Goal: Task Accomplishment & Management: Complete application form

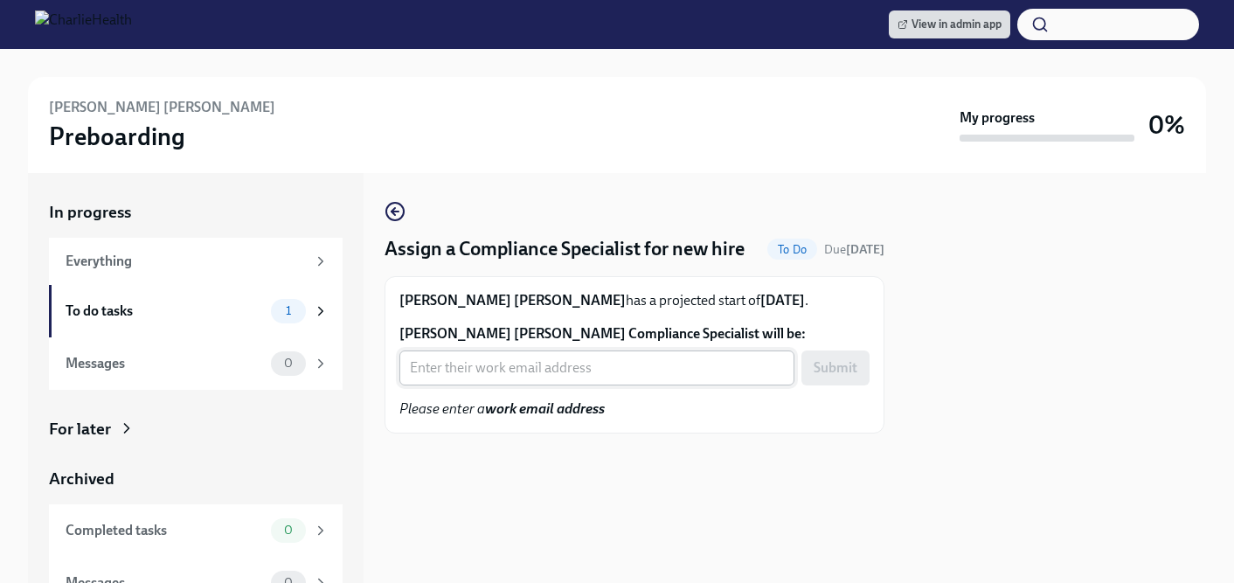
click at [507, 385] on input "Claudia Molina Camerota's Compliance Specialist will be:" at bounding box center [596, 367] width 395 height 35
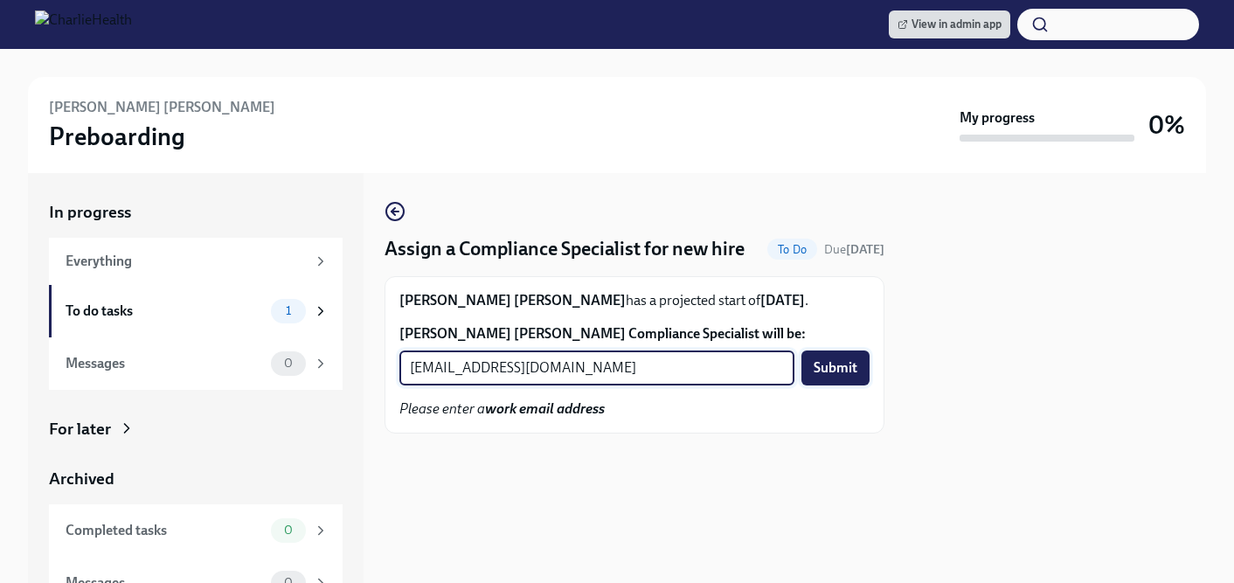
type input "crystal.hemenes@charliehealth.com"
click at [849, 377] on span "Submit" at bounding box center [835, 367] width 44 height 17
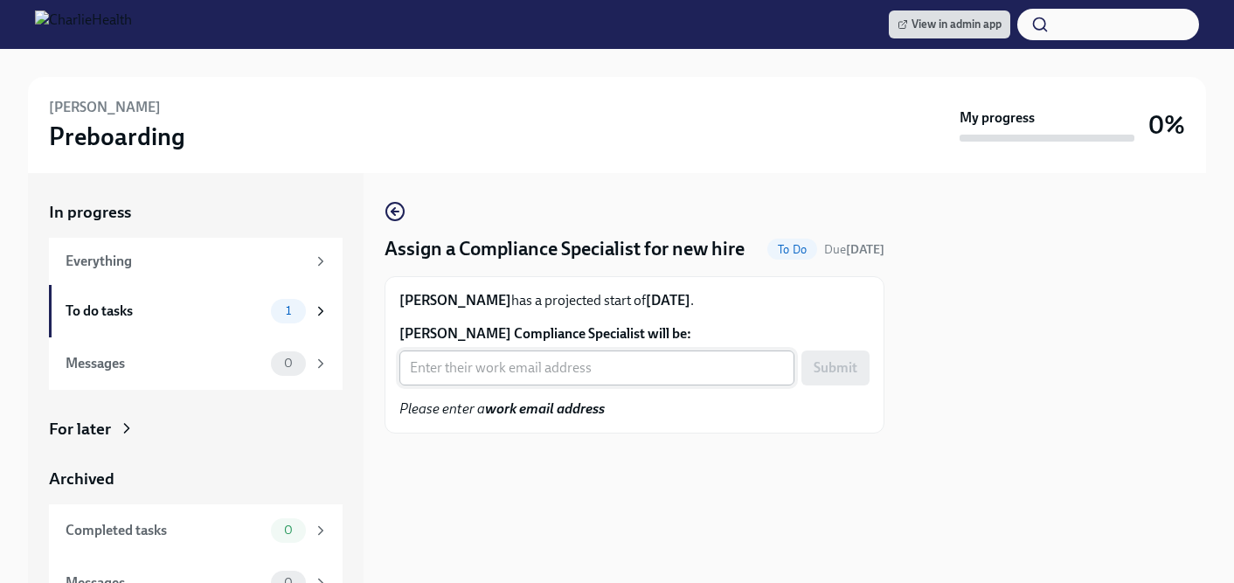
click at [472, 385] on input "Tyler Anderson's Compliance Specialist will be:" at bounding box center [596, 367] width 395 height 35
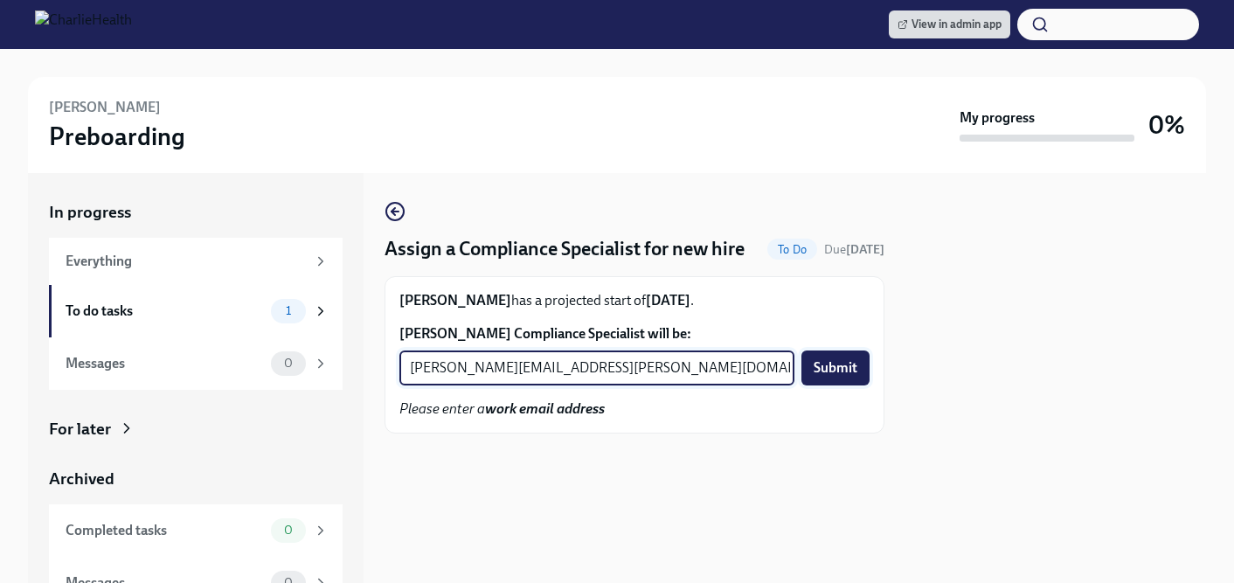
type input "kristy.johnson@charliehealth.com"
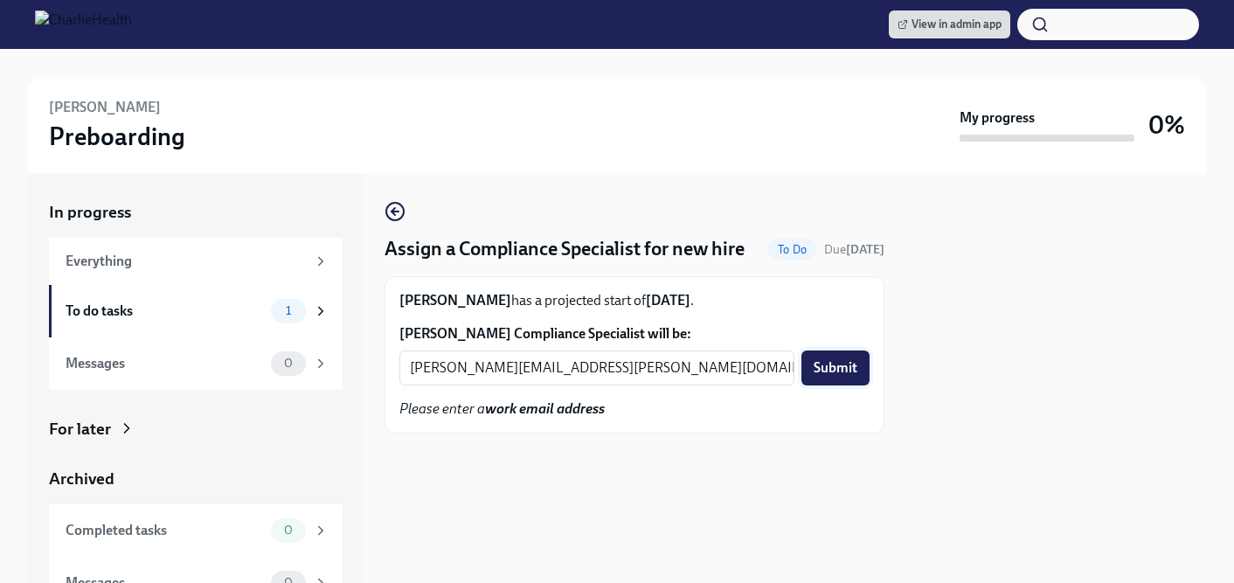
click at [846, 377] on span "Submit" at bounding box center [835, 367] width 44 height 17
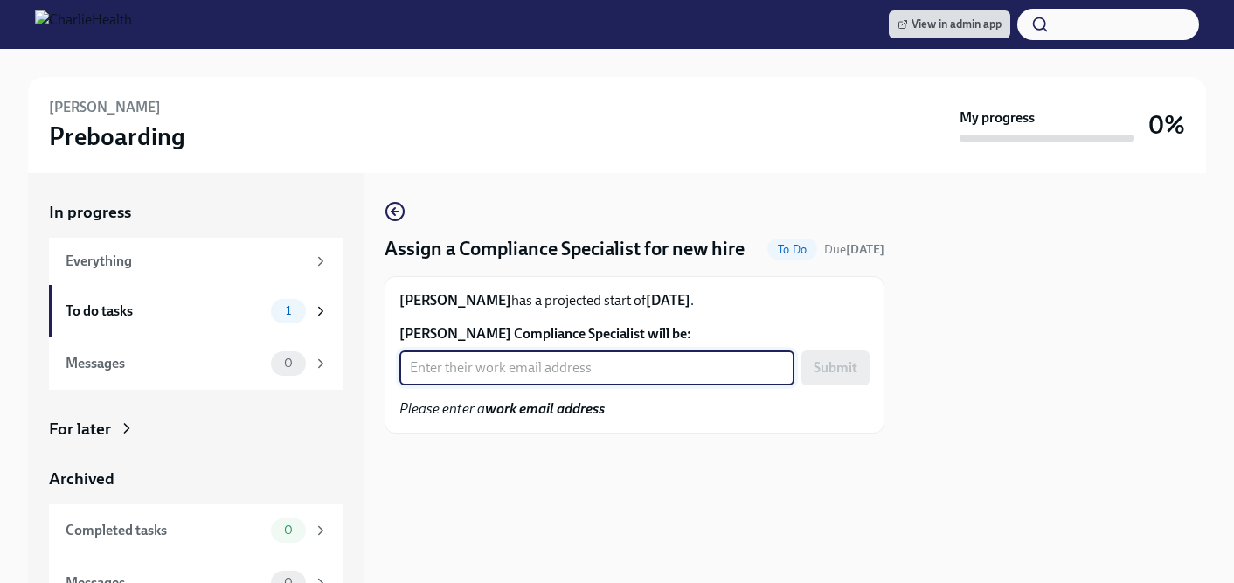
click at [487, 385] on input "Lauren Hess's Compliance Specialist will be:" at bounding box center [596, 367] width 395 height 35
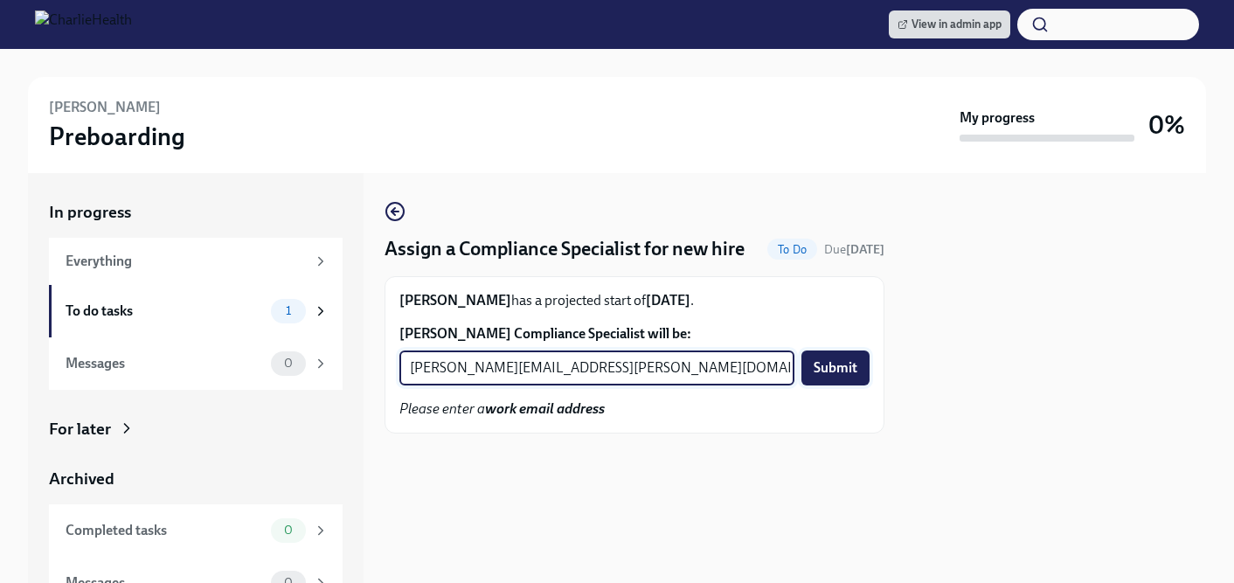
type input "tyler.pieper@charliehealth.com"
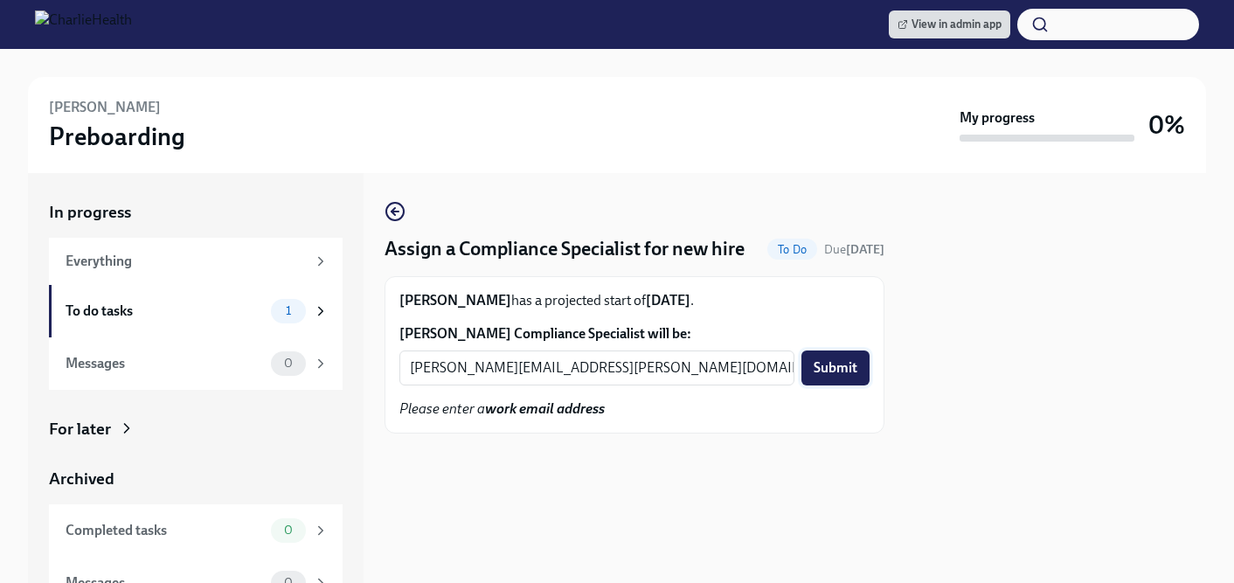
click at [829, 377] on span "Submit" at bounding box center [835, 367] width 44 height 17
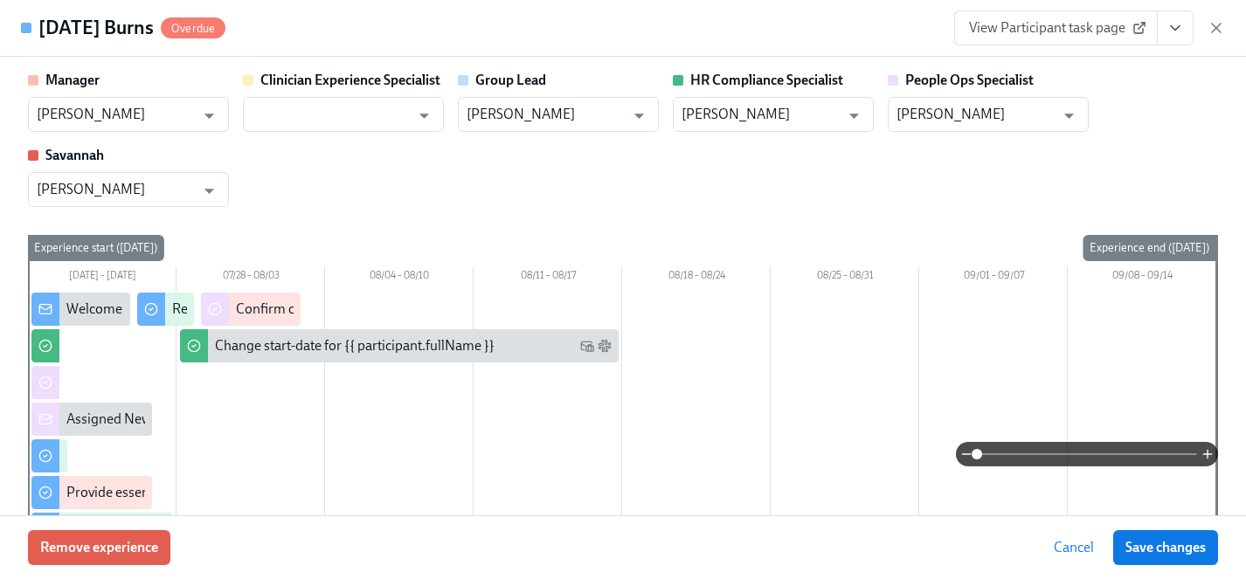
scroll to position [0, 24197]
click at [329, 117] on input "text" at bounding box center [331, 114] width 158 height 35
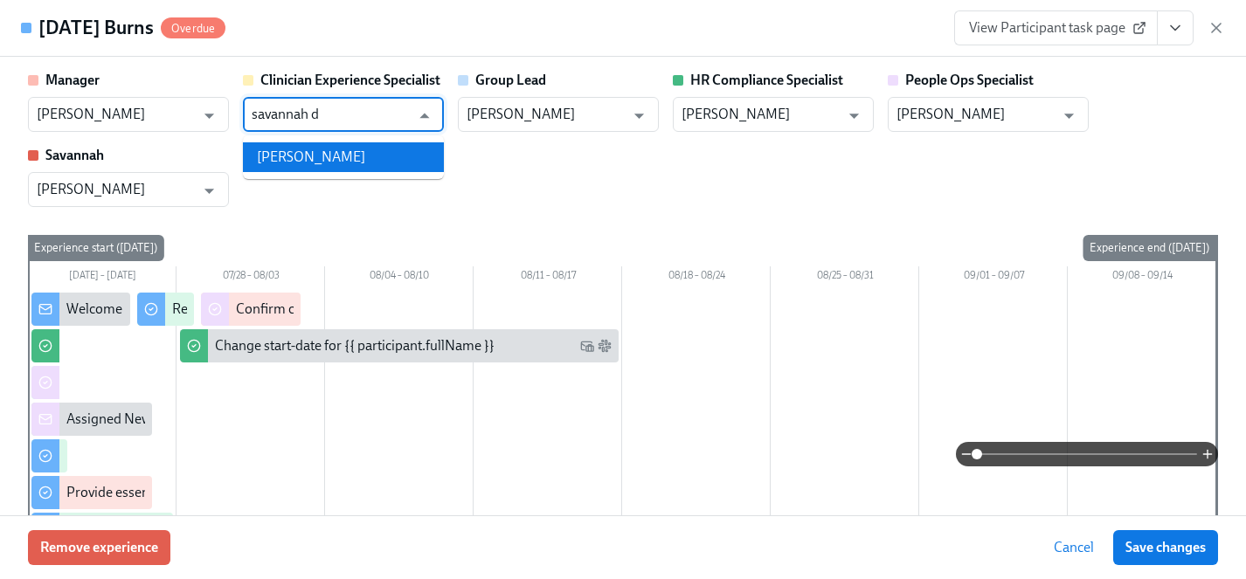
click at [324, 158] on li "Savannah Doherty" at bounding box center [343, 157] width 201 height 30
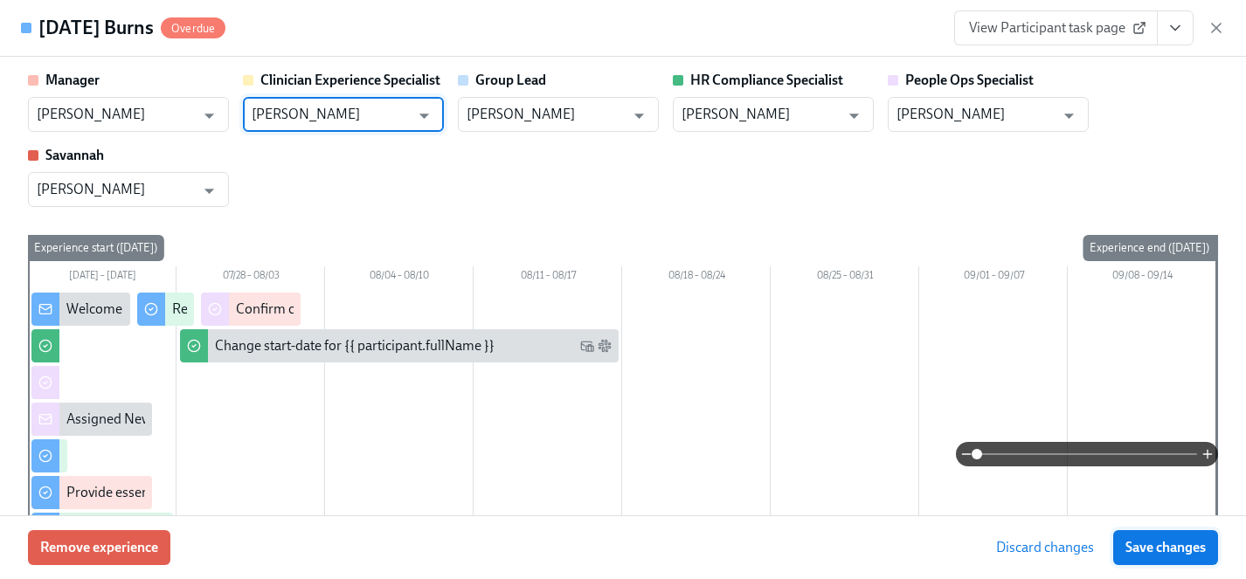
type input "Savannah Doherty"
click at [1141, 544] on span "Save changes" at bounding box center [1165, 547] width 80 height 17
type input "Savannah Doherty"
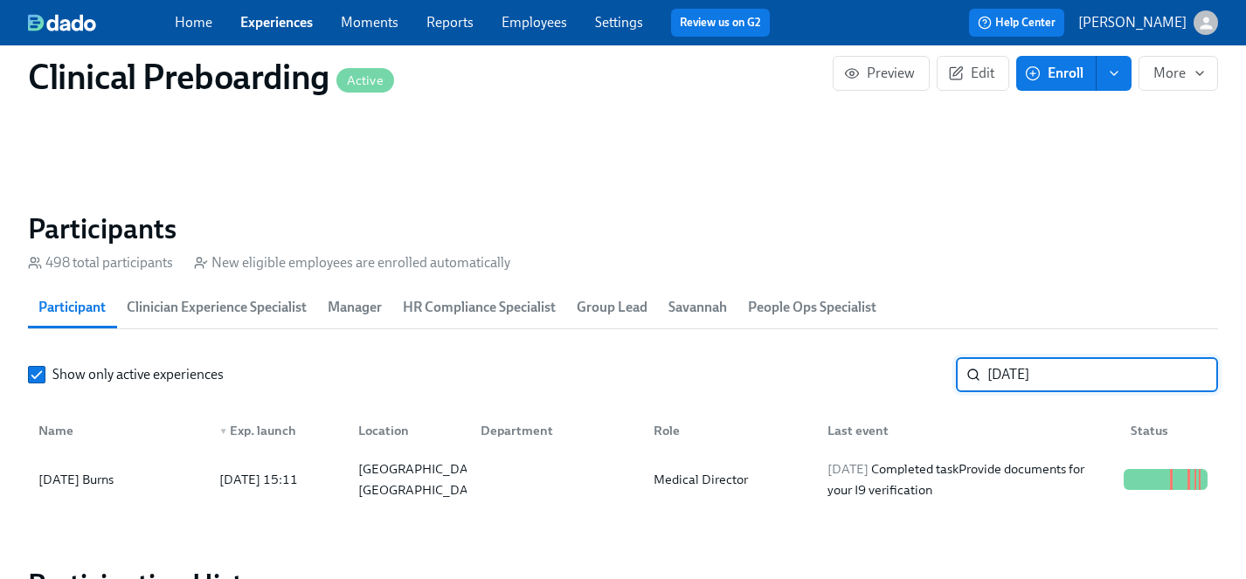
drag, startPoint x: 1041, startPoint y: 377, endPoint x: 875, endPoint y: 367, distance: 166.3
click at [875, 367] on div "Show only active experiences tuesday ​" at bounding box center [623, 374] width 1190 height 35
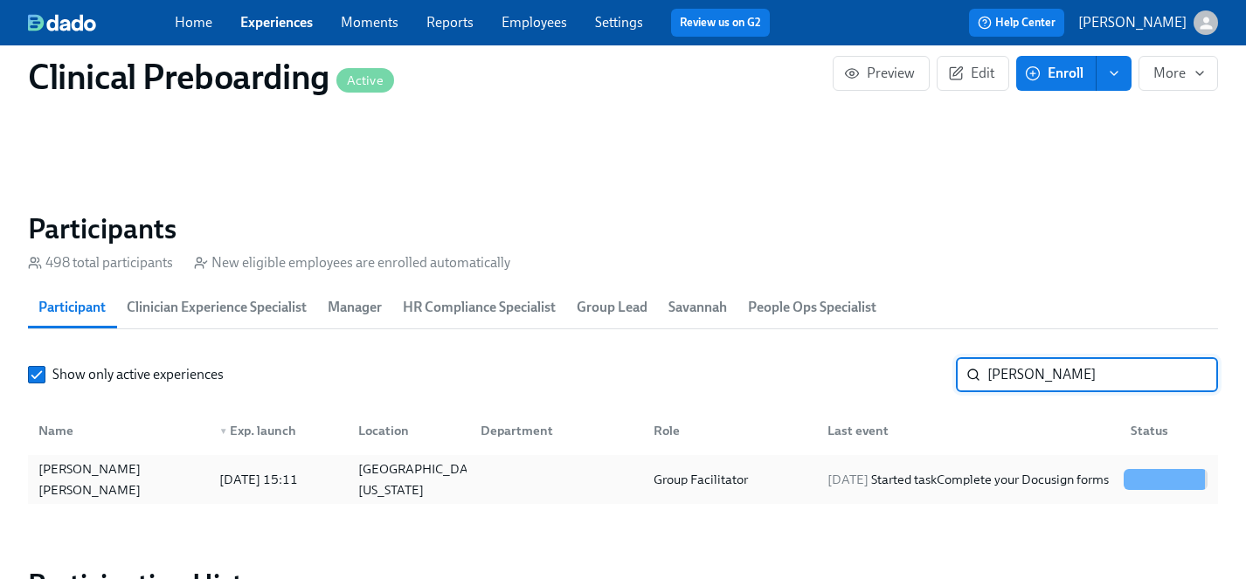
click at [124, 482] on div "Claudia Molina Camerota" at bounding box center [118, 480] width 174 height 42
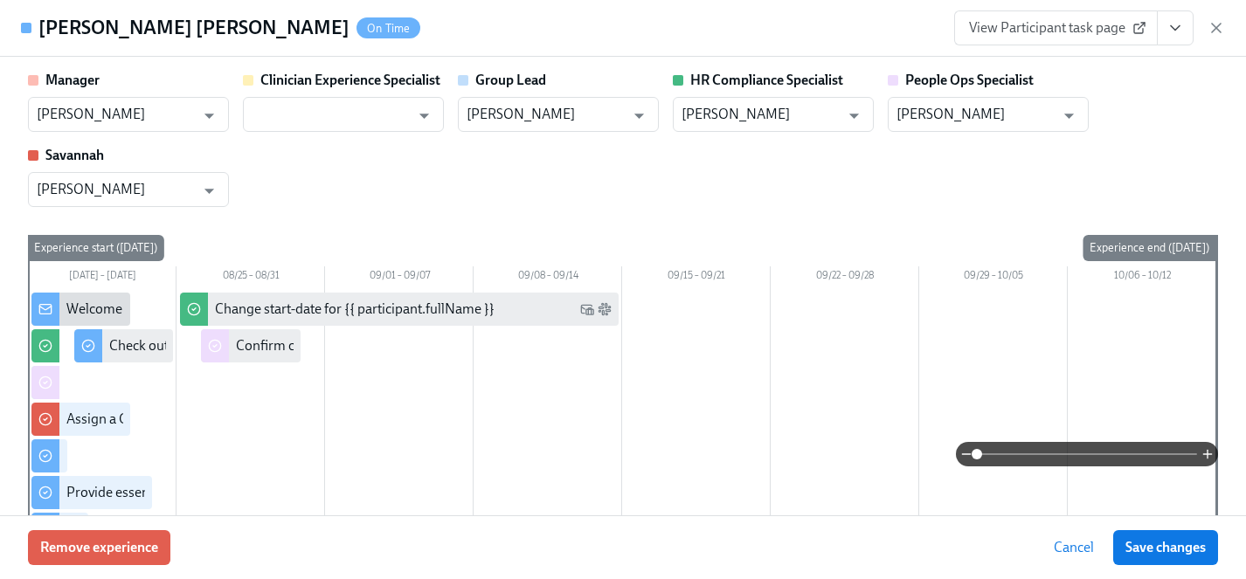
click at [1184, 33] on button "View task page" at bounding box center [1175, 27] width 37 height 35
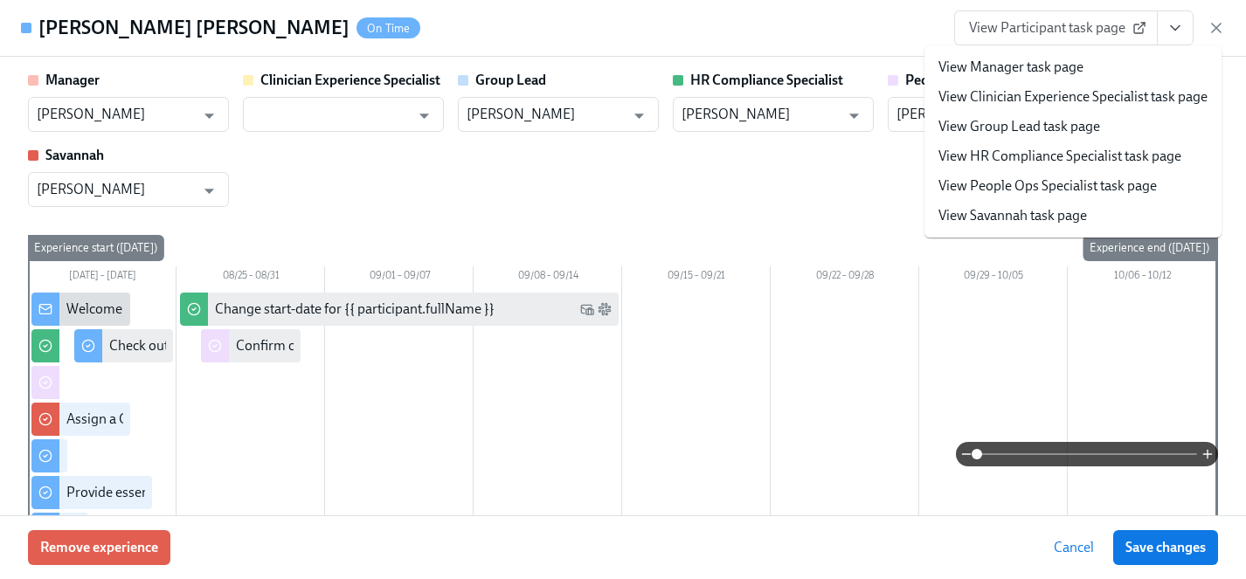
click at [1042, 157] on link "View HR Compliance Specialist task page" at bounding box center [1059, 156] width 243 height 19
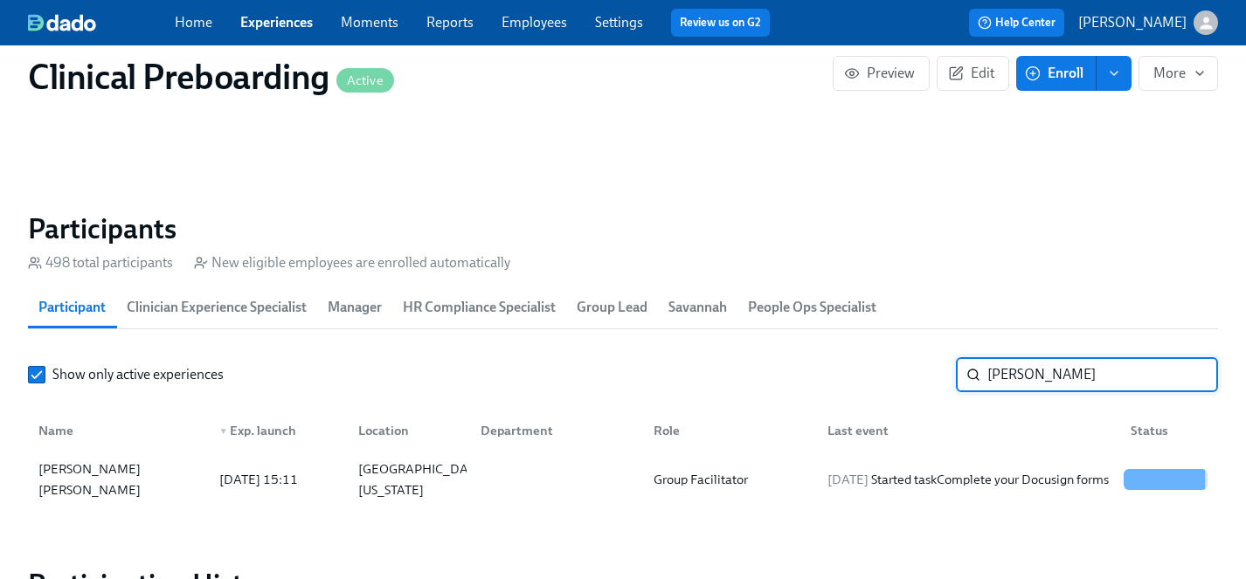
drag, startPoint x: 1067, startPoint y: 370, endPoint x: 884, endPoint y: 372, distance: 182.6
click at [884, 372] on div "Show only active experiences claudia ​" at bounding box center [623, 374] width 1190 height 35
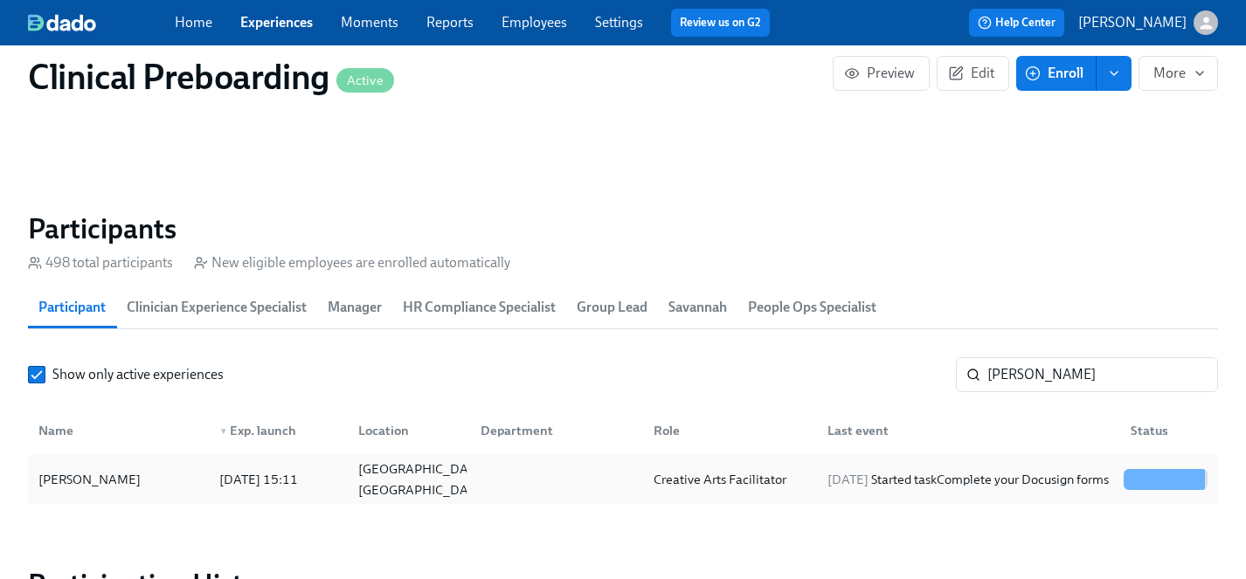
click at [79, 484] on div "Lauren Hess" at bounding box center [89, 479] width 116 height 21
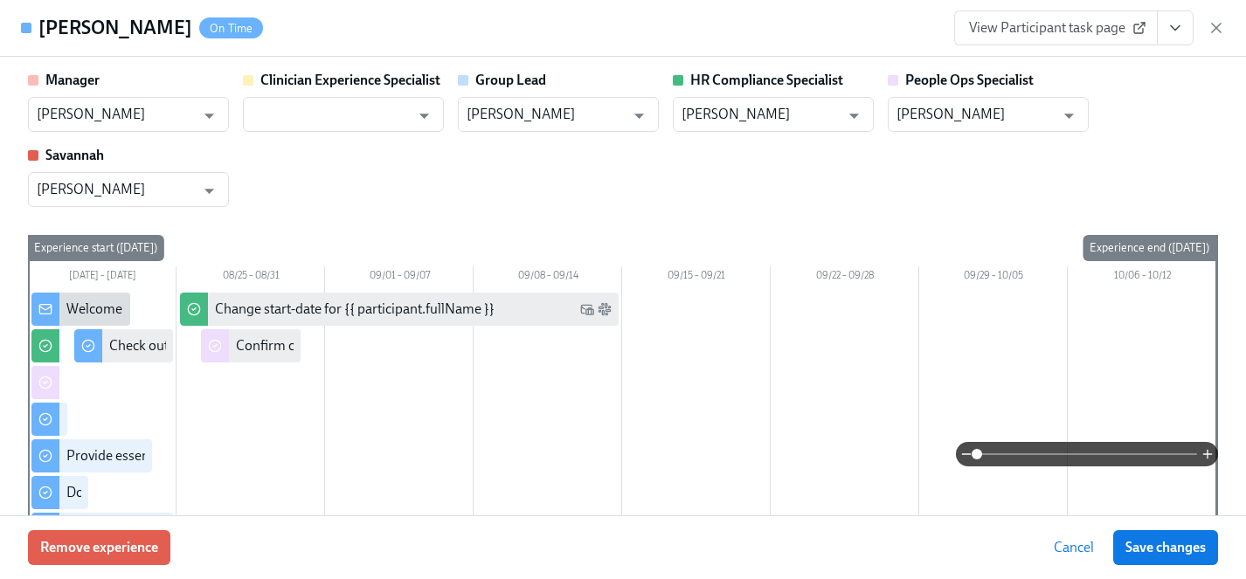
click at [1175, 29] on icon "View task page" at bounding box center [1175, 28] width 9 height 4
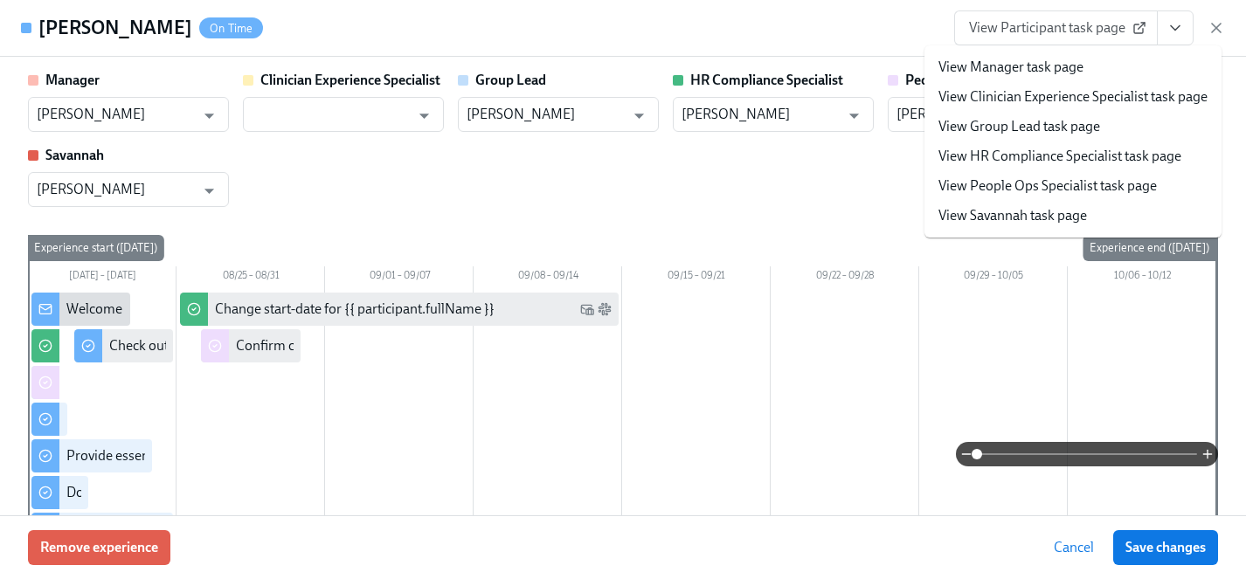
click at [1025, 156] on link "View HR Compliance Specialist task page" at bounding box center [1059, 156] width 243 height 19
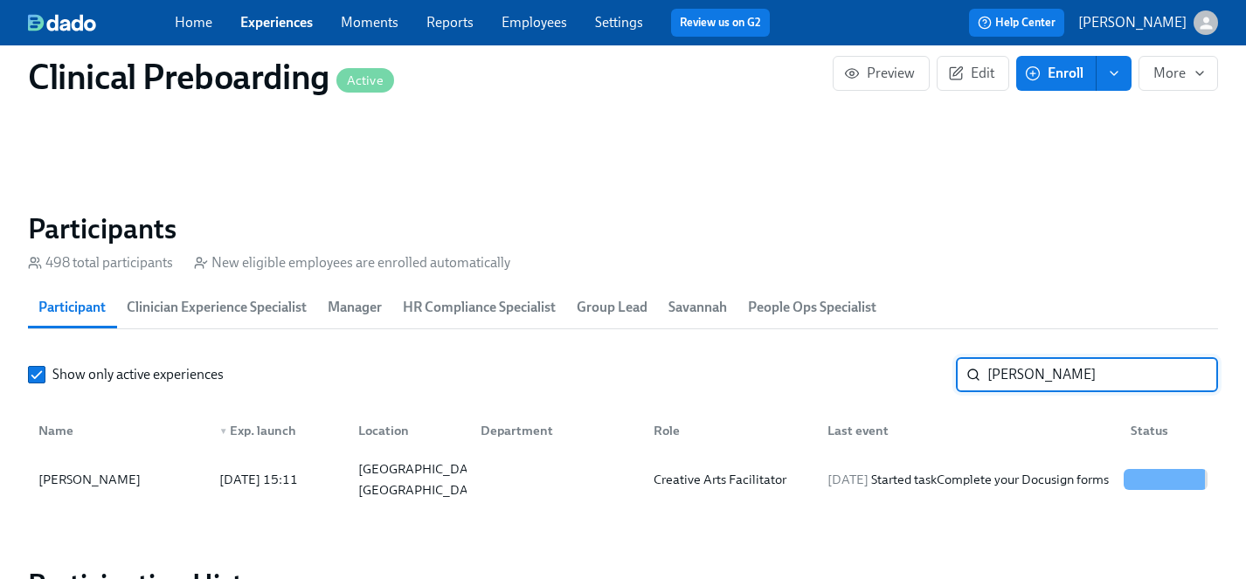
drag, startPoint x: 1066, startPoint y: 377, endPoint x: 925, endPoint y: 377, distance: 140.7
click at [925, 377] on div "Show only active experiences lauren hes ​" at bounding box center [623, 374] width 1190 height 35
click at [74, 476] on div "Tyler Anderson" at bounding box center [89, 479] width 116 height 21
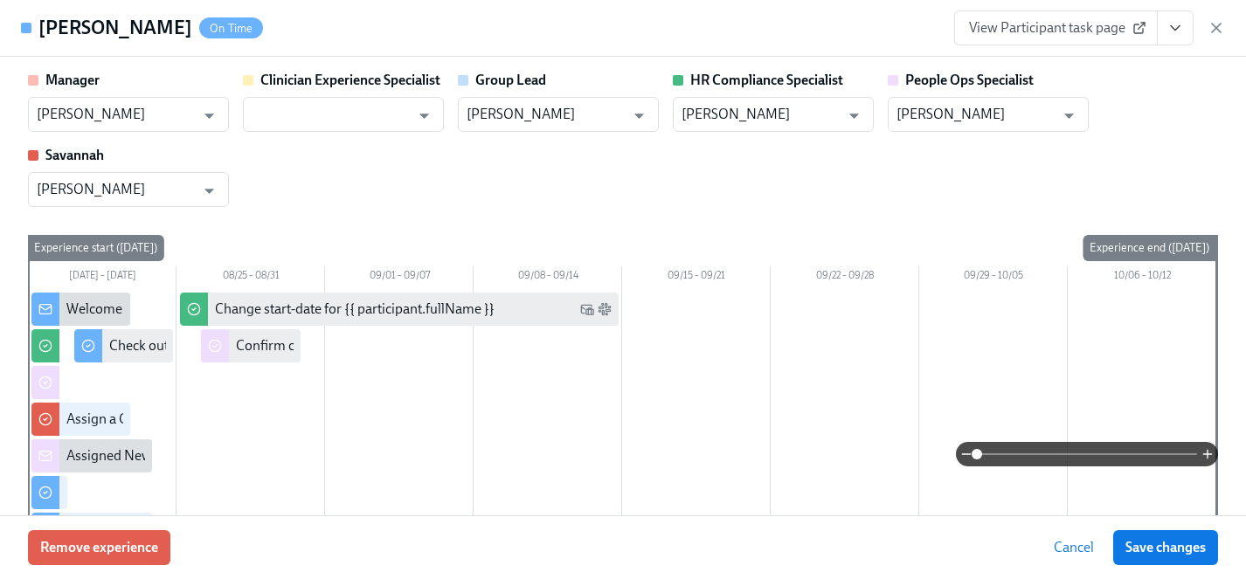
click at [1172, 34] on icon "View task page" at bounding box center [1174, 27] width 17 height 17
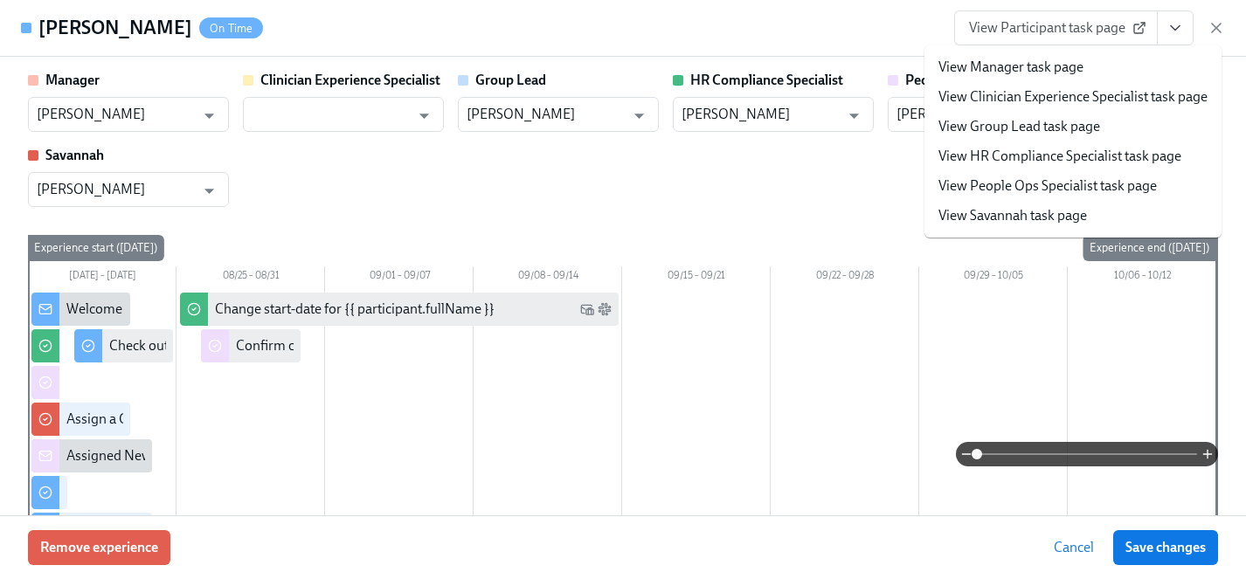
click at [1008, 152] on link "View HR Compliance Specialist task page" at bounding box center [1059, 156] width 243 height 19
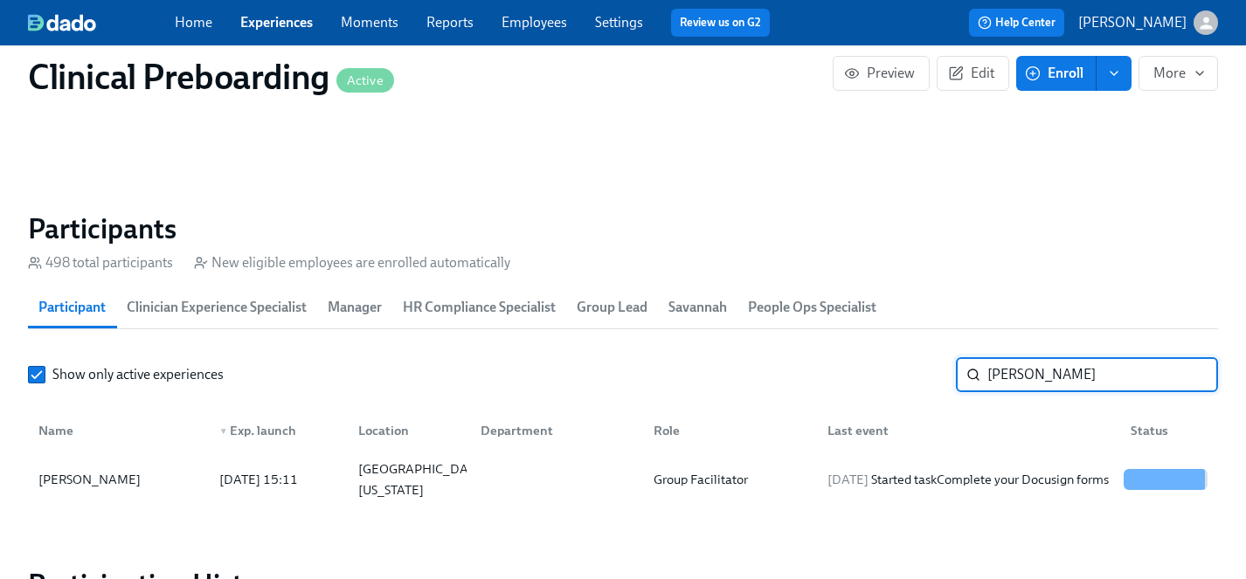
drag, startPoint x: 1067, startPoint y: 385, endPoint x: 865, endPoint y: 377, distance: 202.0
click at [865, 377] on div "Show only active experiences tyler a ​" at bounding box center [623, 374] width 1190 height 35
type input "kristen ed"
click at [93, 481] on div "Kristen Edwards" at bounding box center [118, 480] width 174 height 42
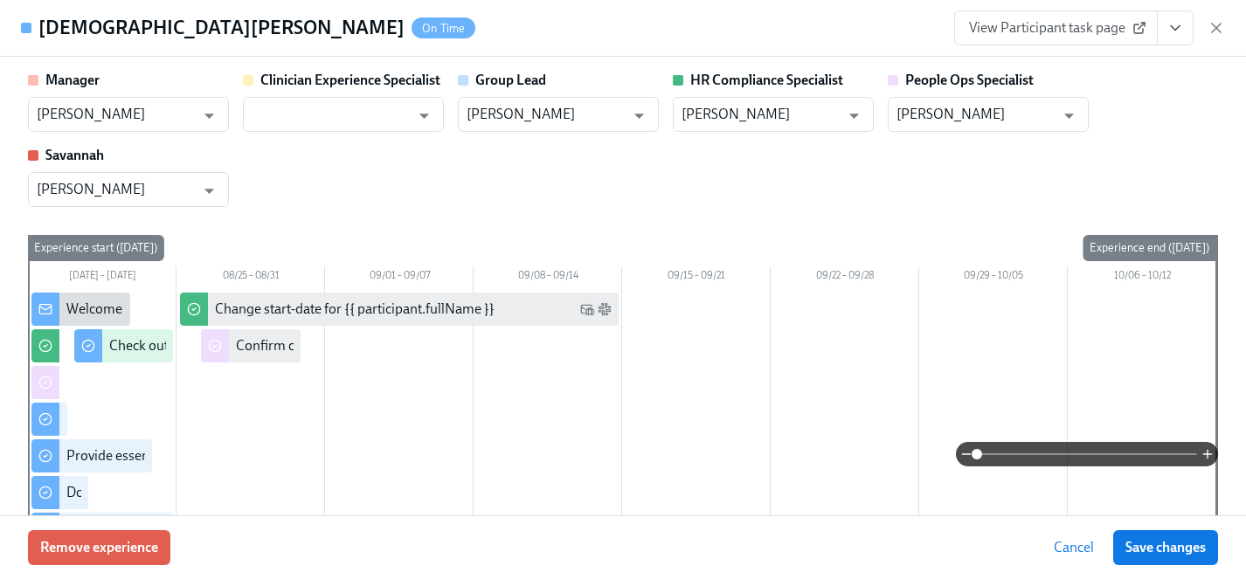
click at [1177, 33] on icon "View task page" at bounding box center [1174, 27] width 17 height 17
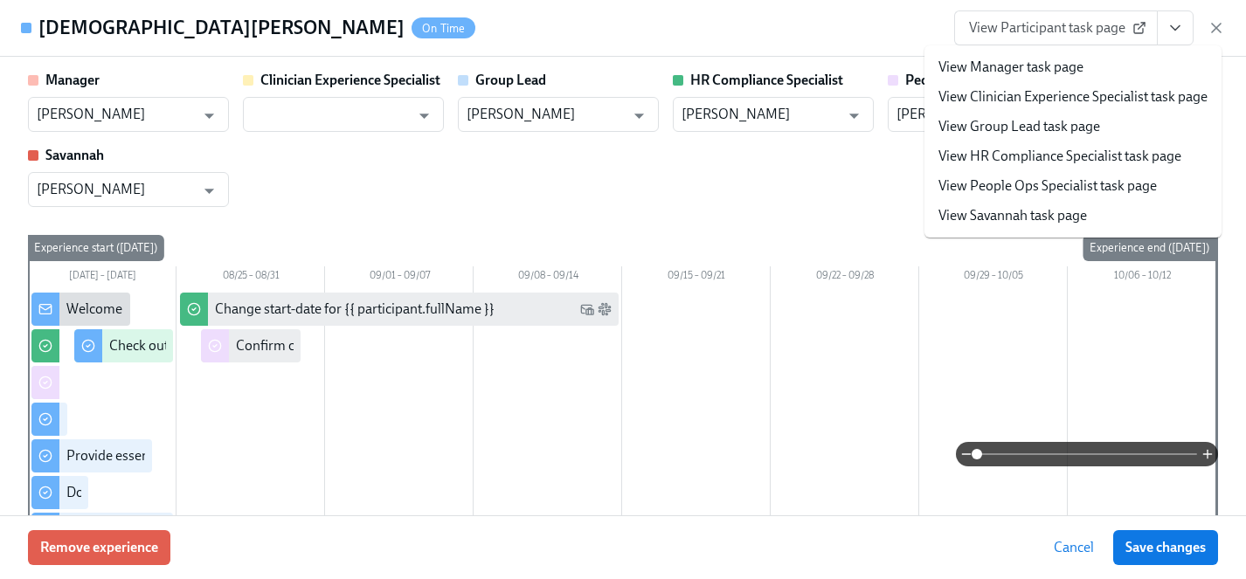
click at [1018, 151] on link "View HR Compliance Specialist task page" at bounding box center [1059, 156] width 243 height 19
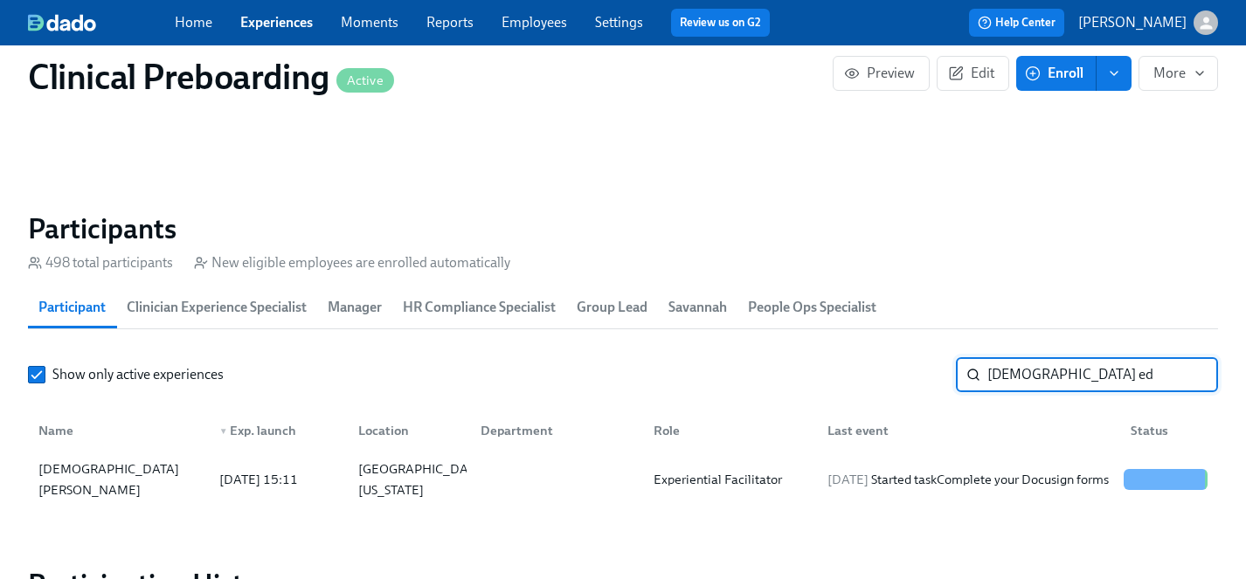
drag, startPoint x: 1085, startPoint y: 372, endPoint x: 931, endPoint y: 372, distance: 153.8
click at [931, 372] on div "Show only active experiences kristen ed ​" at bounding box center [623, 374] width 1190 height 35
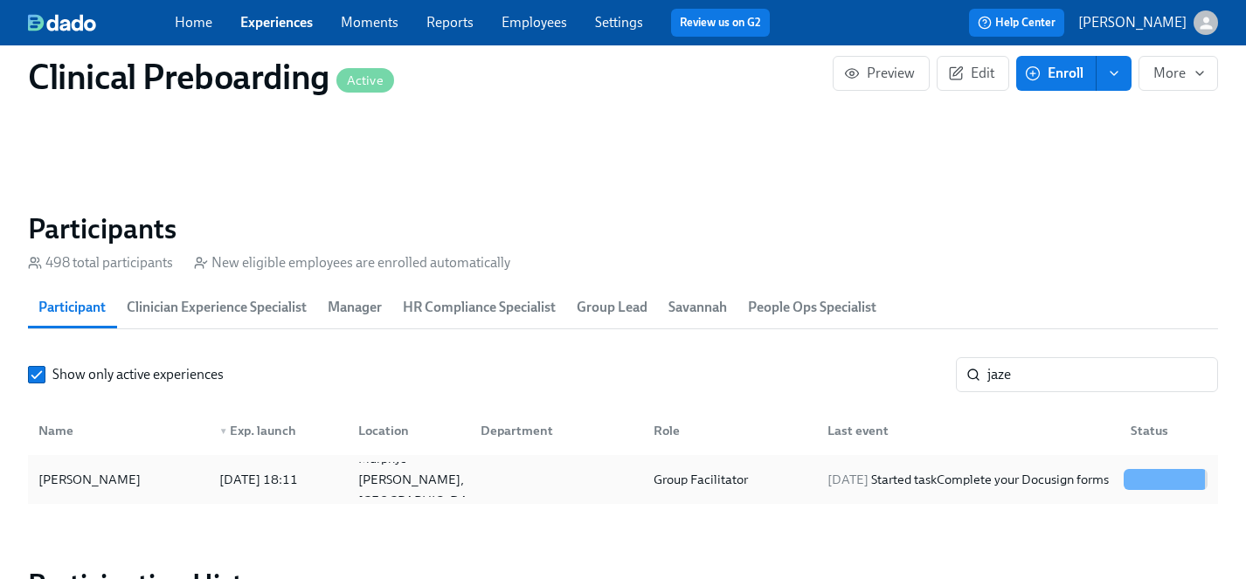
click at [71, 478] on div "Jazelyn Hogg" at bounding box center [89, 479] width 116 height 21
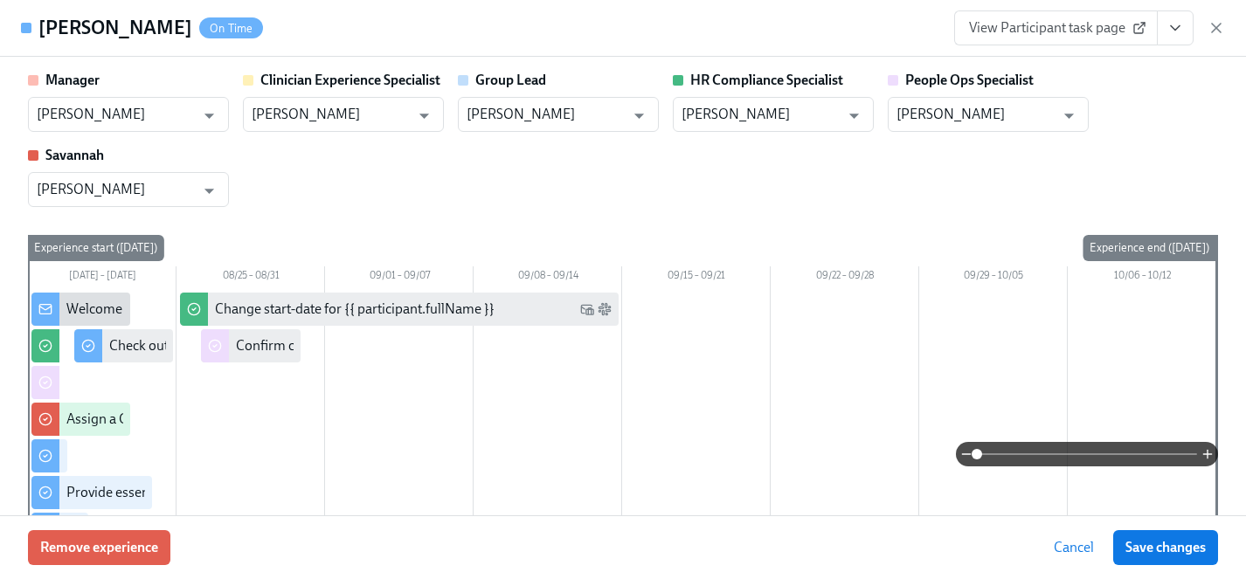
click at [1173, 31] on icon "View task page" at bounding box center [1174, 27] width 17 height 17
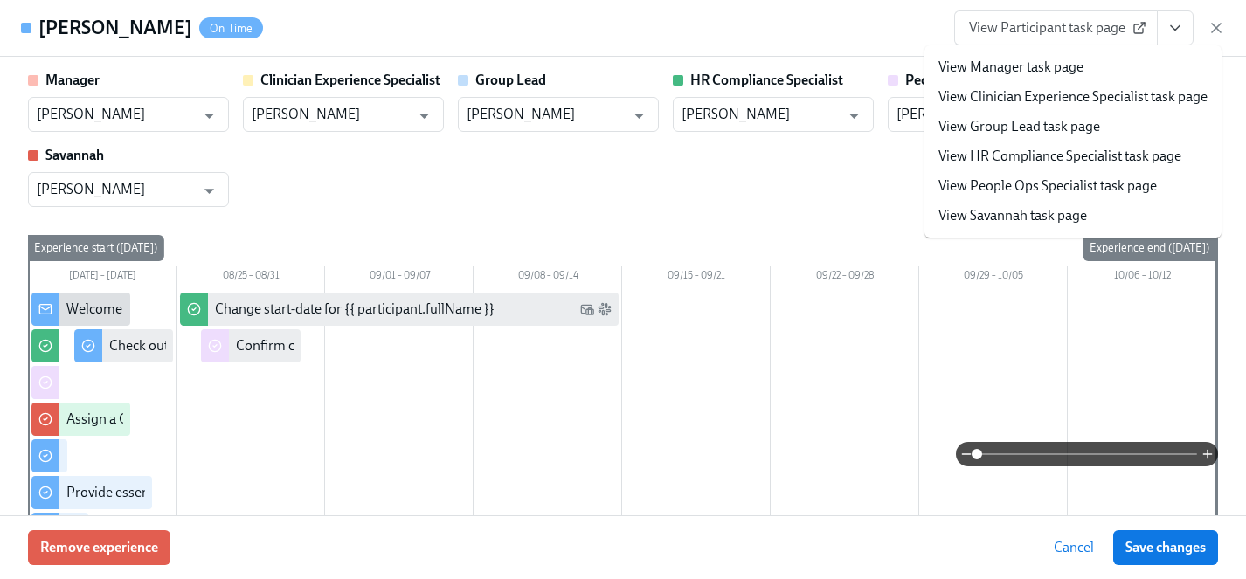
click at [1008, 156] on link "View HR Compliance Specialist task page" at bounding box center [1059, 156] width 243 height 19
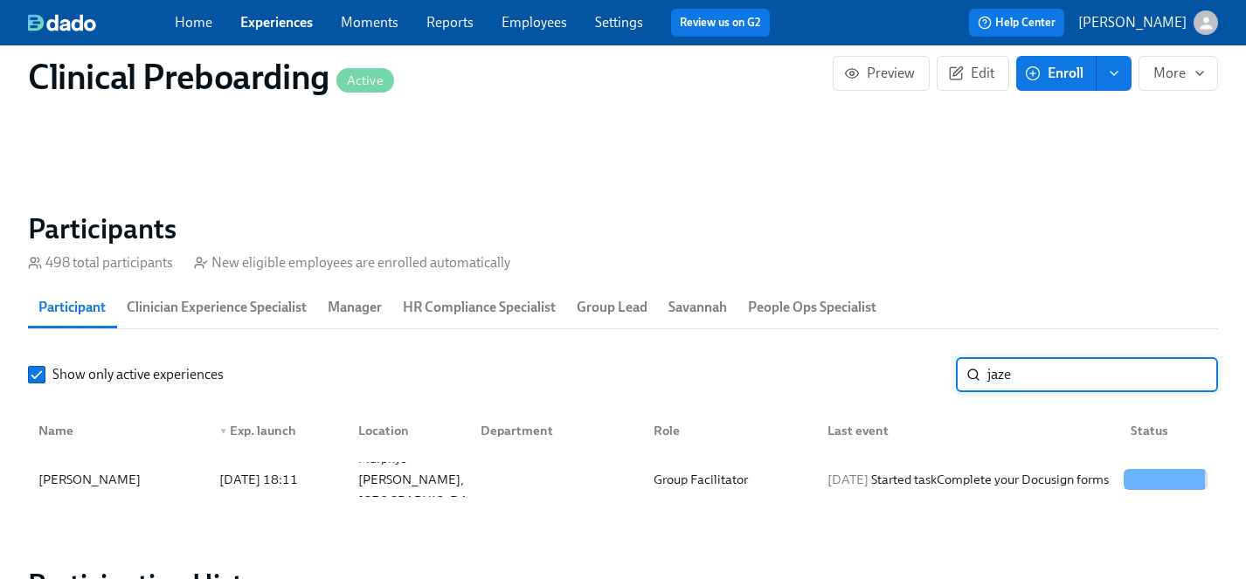
drag, startPoint x: 1040, startPoint y: 363, endPoint x: 840, endPoint y: 353, distance: 200.4
click at [840, 360] on div "Show only active experiences jaze ​" at bounding box center [623, 374] width 1190 height 35
drag, startPoint x: 1036, startPoint y: 373, endPoint x: 846, endPoint y: 372, distance: 190.5
click at [846, 372] on div "Show only active experiences jaze ​" at bounding box center [623, 374] width 1190 height 35
type input "sheri"
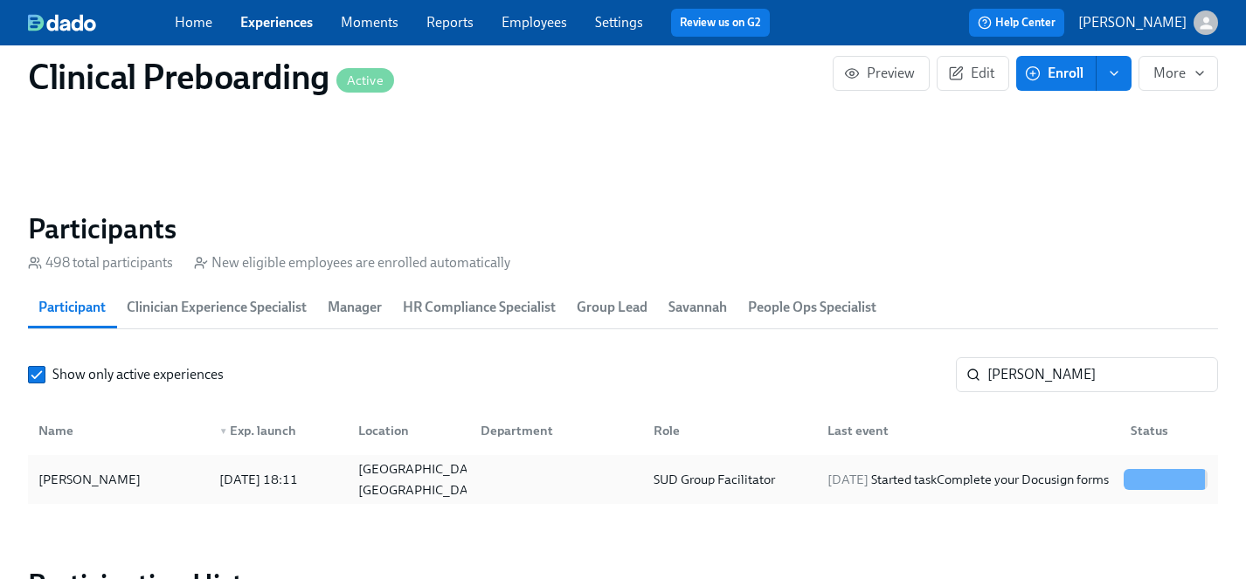
click at [83, 478] on div "[PERSON_NAME]" at bounding box center [89, 479] width 116 height 21
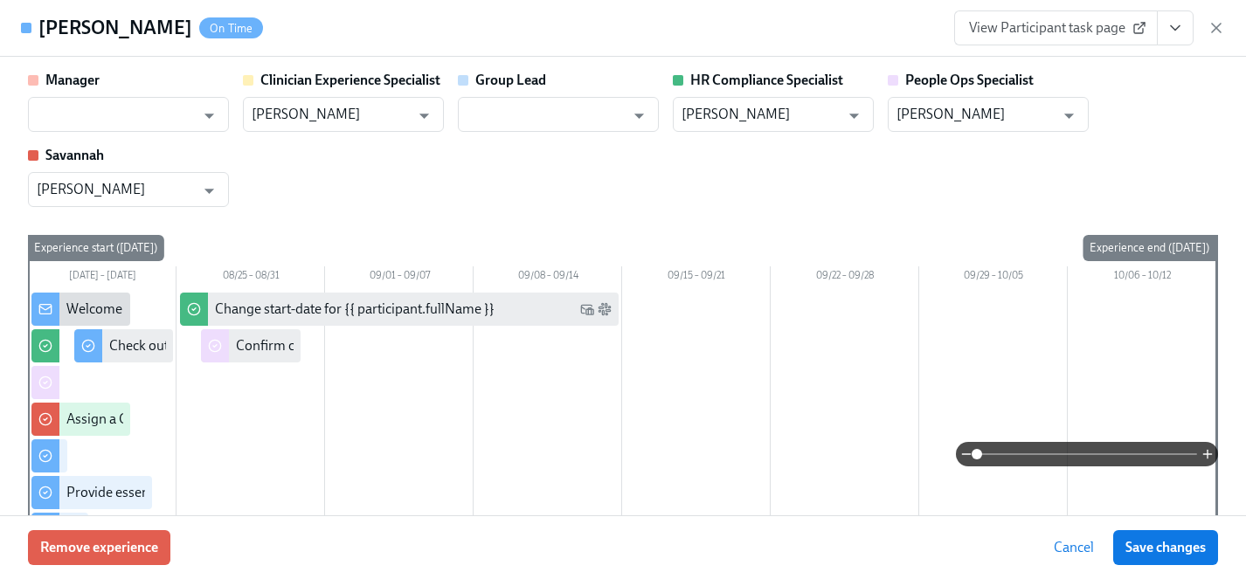
click at [1171, 31] on icon "View task page" at bounding box center [1174, 27] width 17 height 17
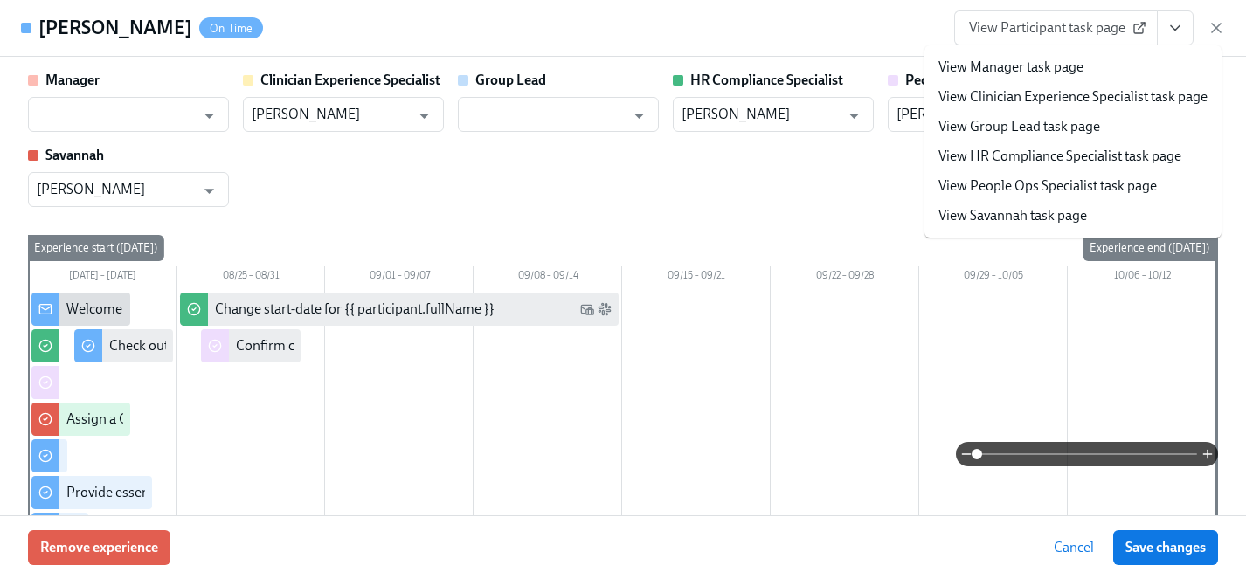
click at [1032, 153] on link "View HR Compliance Specialist task page" at bounding box center [1059, 156] width 243 height 19
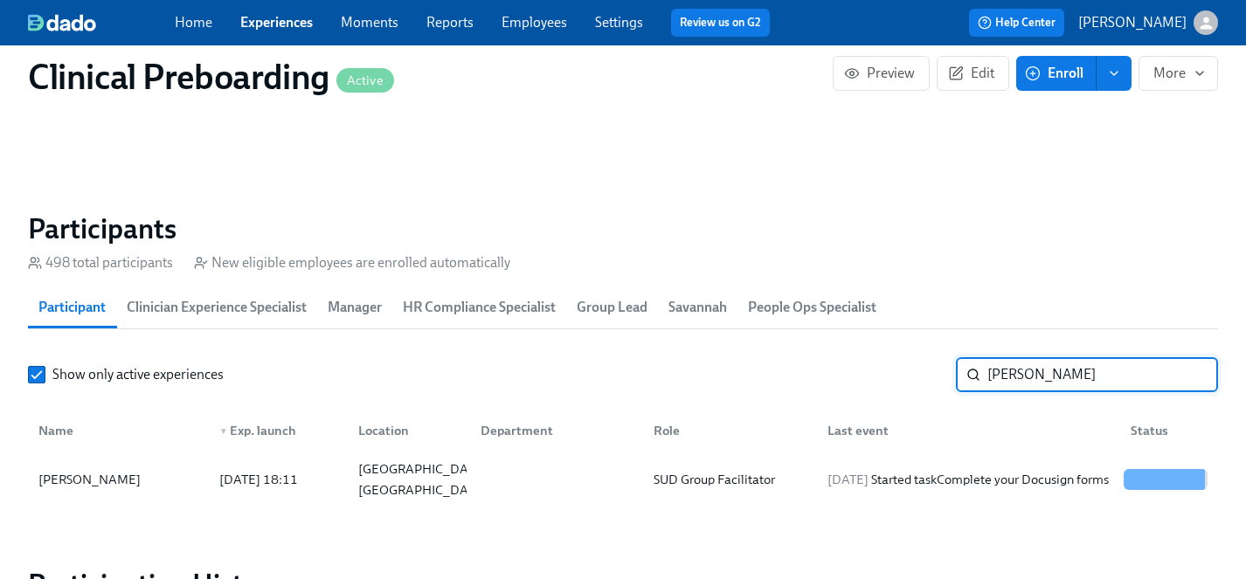
click at [1055, 372] on input "sheri" at bounding box center [1102, 374] width 231 height 35
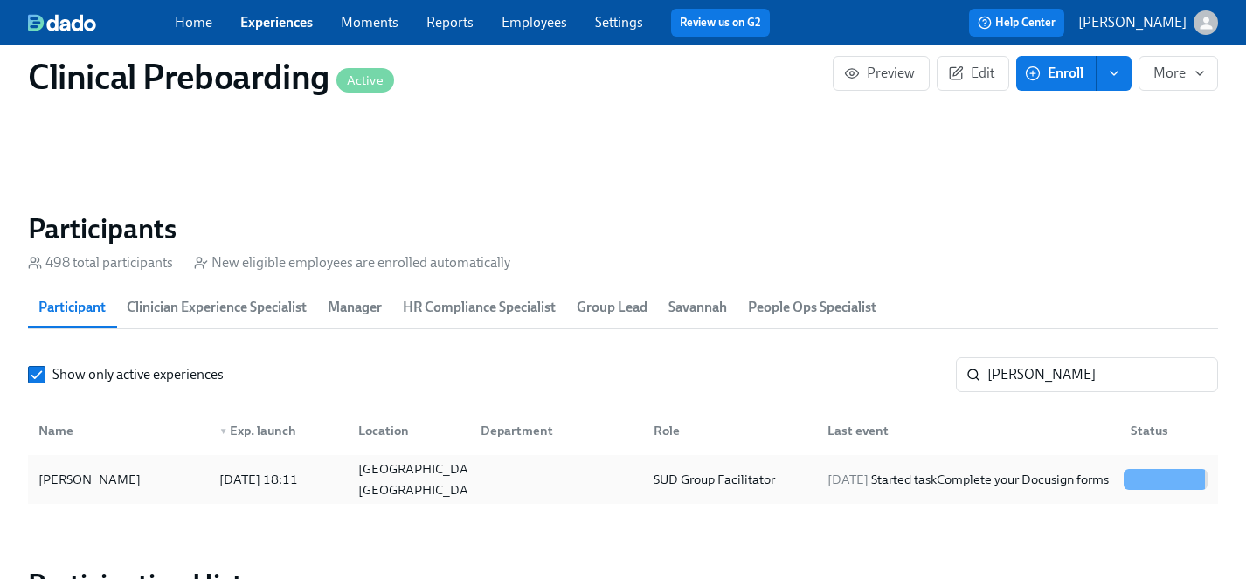
click at [55, 476] on div "[PERSON_NAME]" at bounding box center [89, 479] width 116 height 21
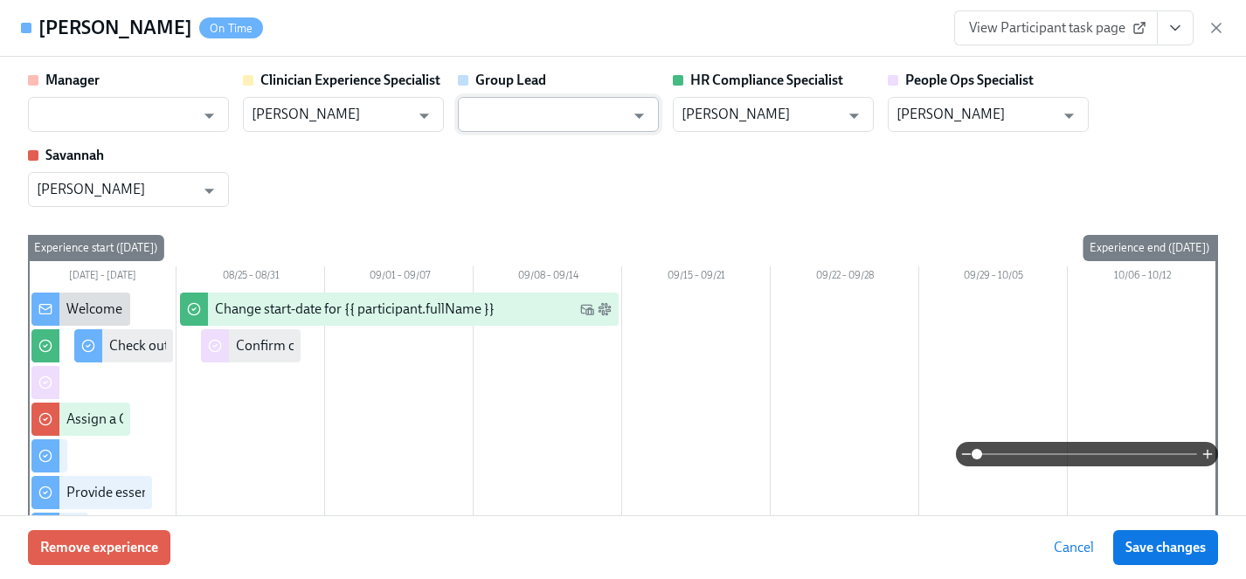
click at [503, 113] on input "text" at bounding box center [546, 114] width 158 height 35
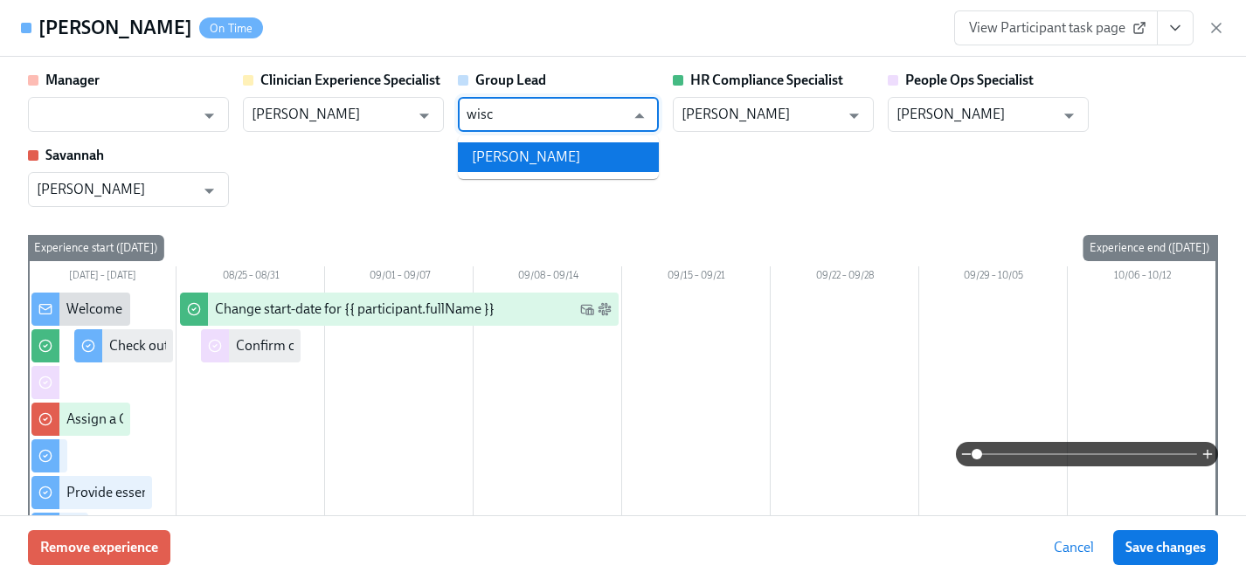
click at [520, 158] on li "Will Wischhusen" at bounding box center [558, 157] width 201 height 30
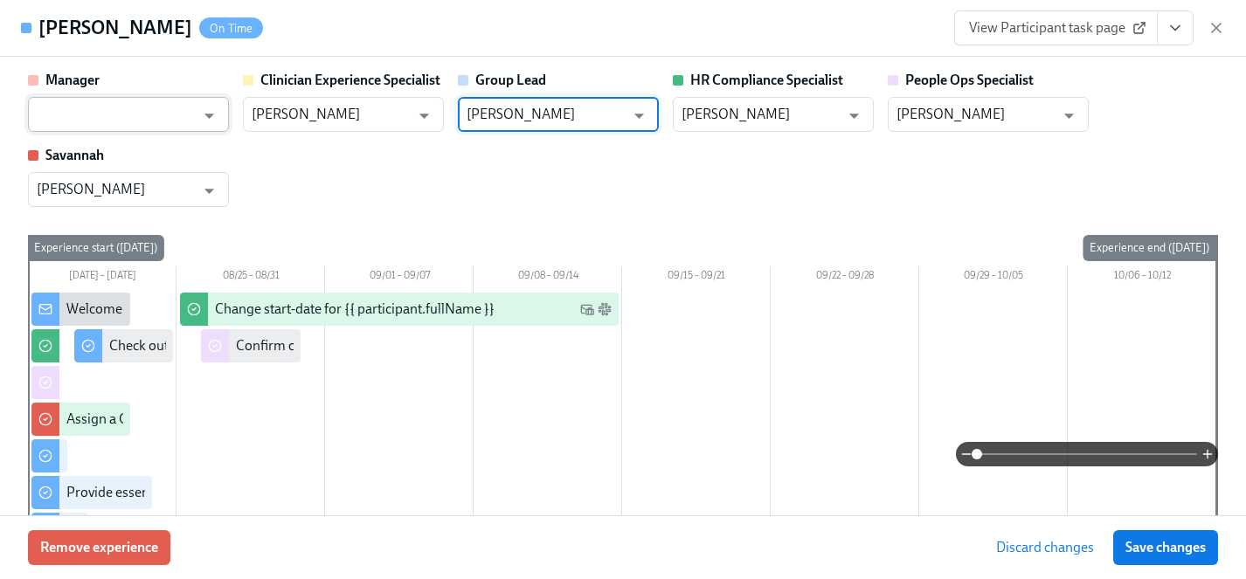
type input "Will Wischhusen"
click at [178, 118] on input "text" at bounding box center [116, 114] width 158 height 35
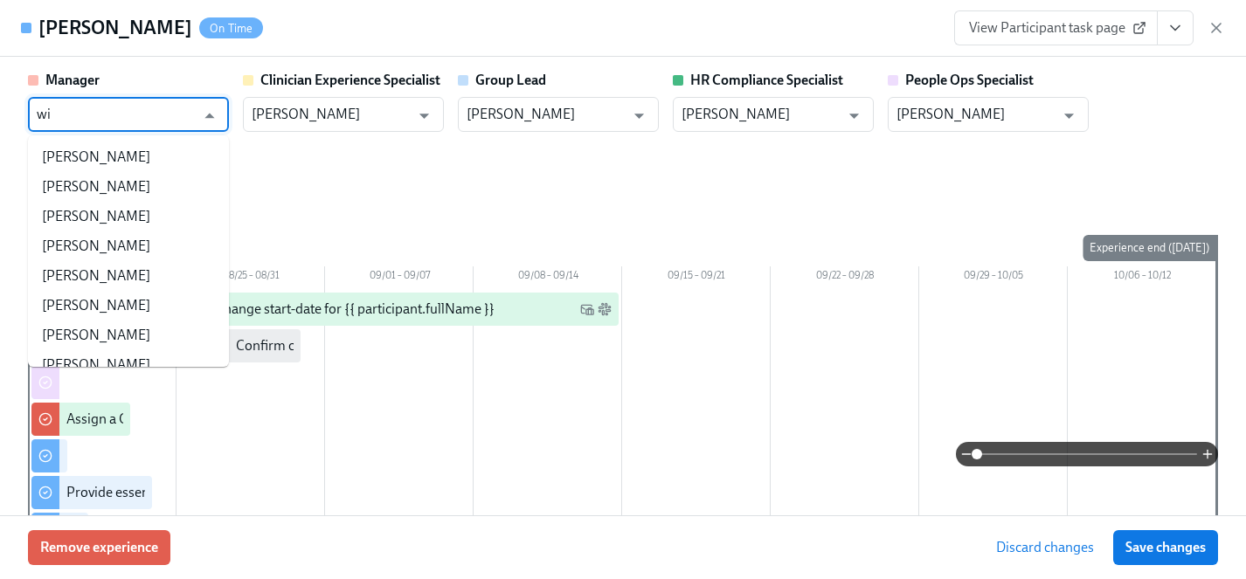
type input "w"
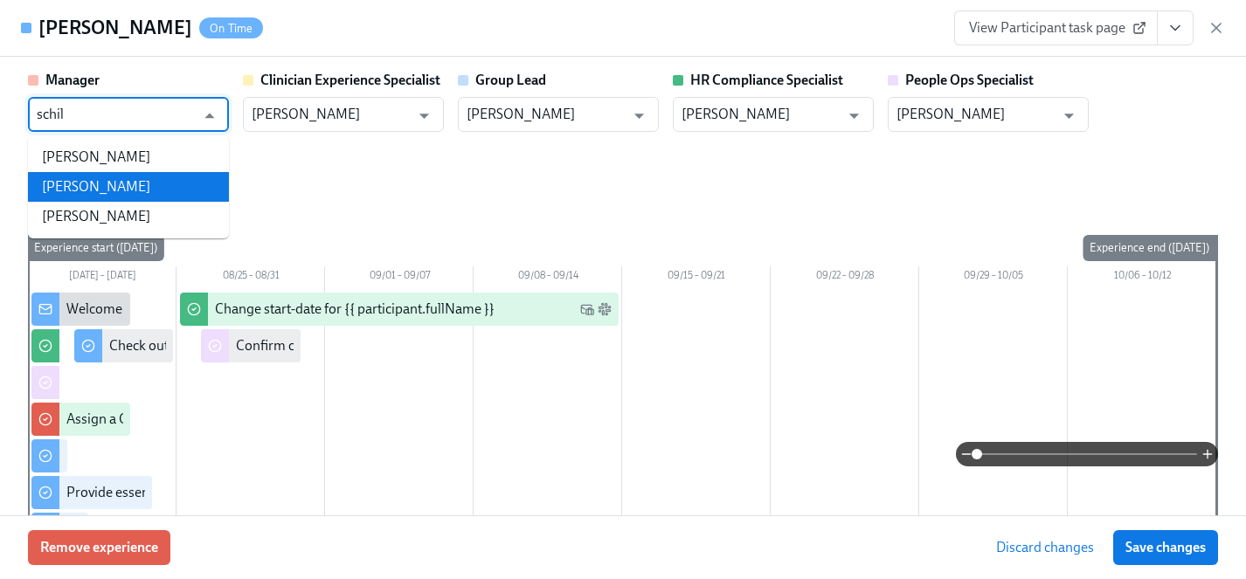
click at [176, 191] on li "Gaby Schilling" at bounding box center [128, 187] width 201 height 30
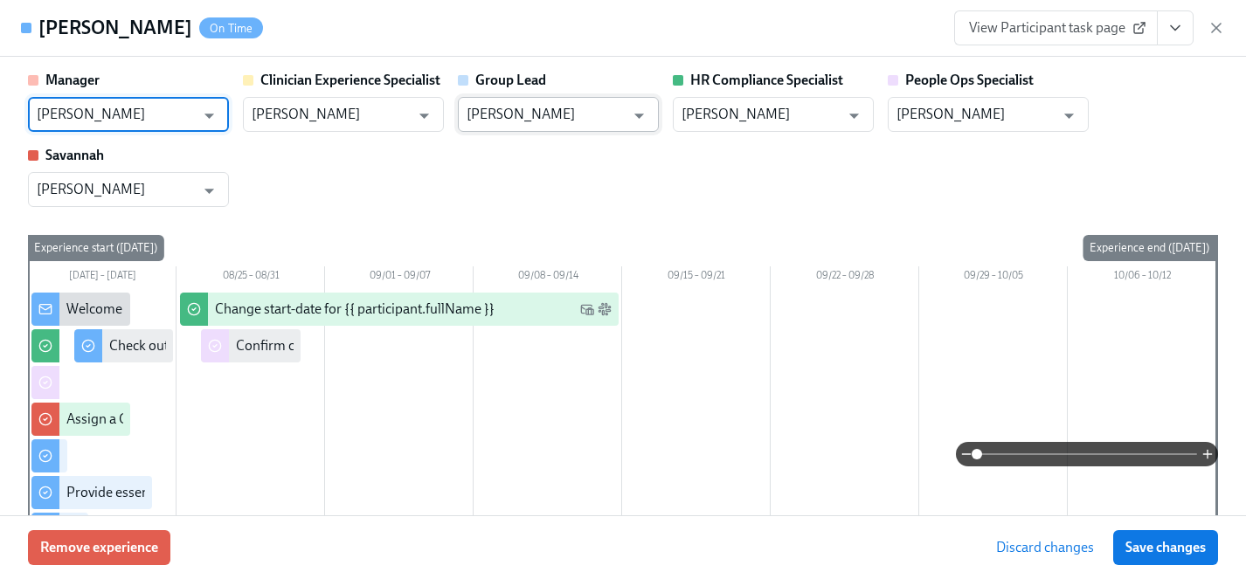
type input "Gaby Schilling"
click at [581, 114] on input "Will Wischhusen" at bounding box center [546, 114] width 158 height 35
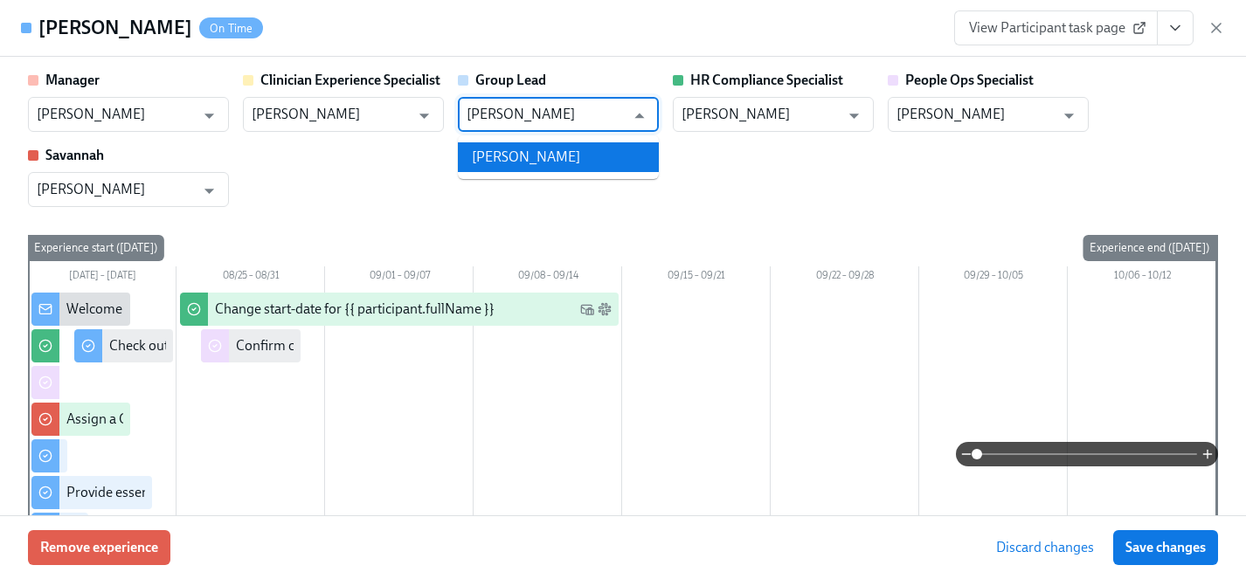
click at [561, 153] on li "Gaby Schilling" at bounding box center [558, 157] width 201 height 30
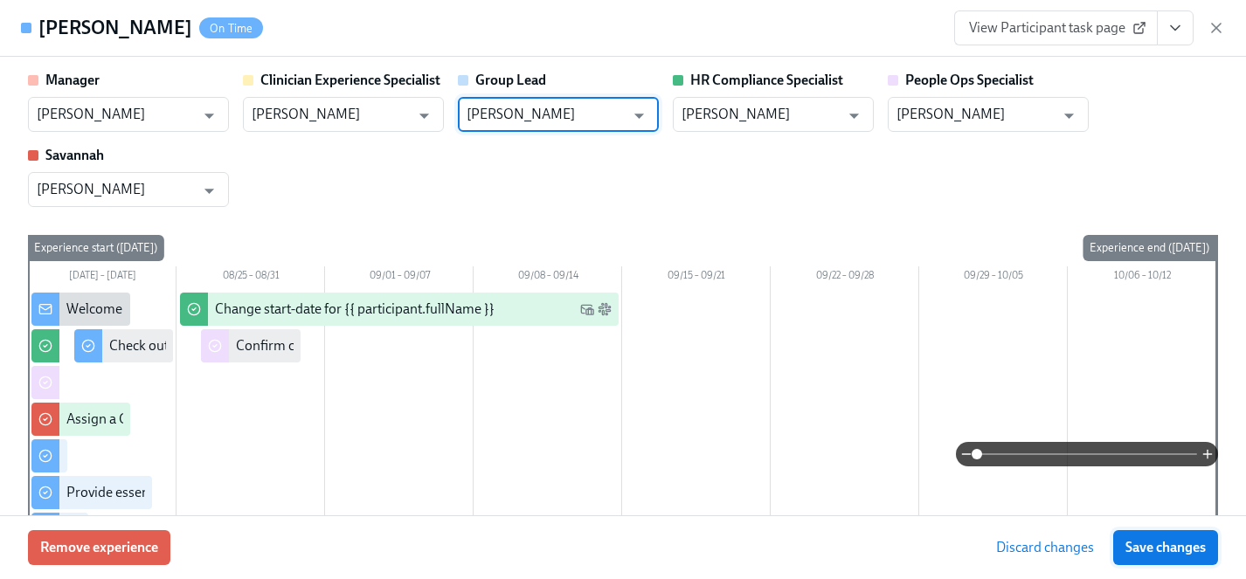
type input "Gaby Schilling"
click at [1150, 539] on span "Save changes" at bounding box center [1165, 547] width 80 height 17
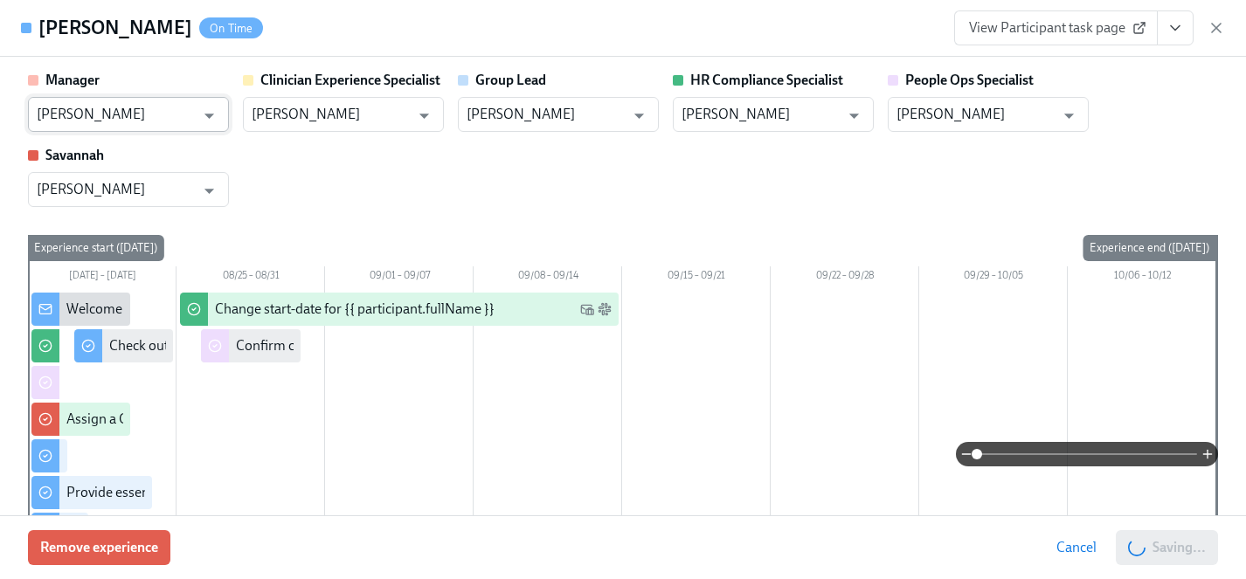
type input "Gaby Schilling"
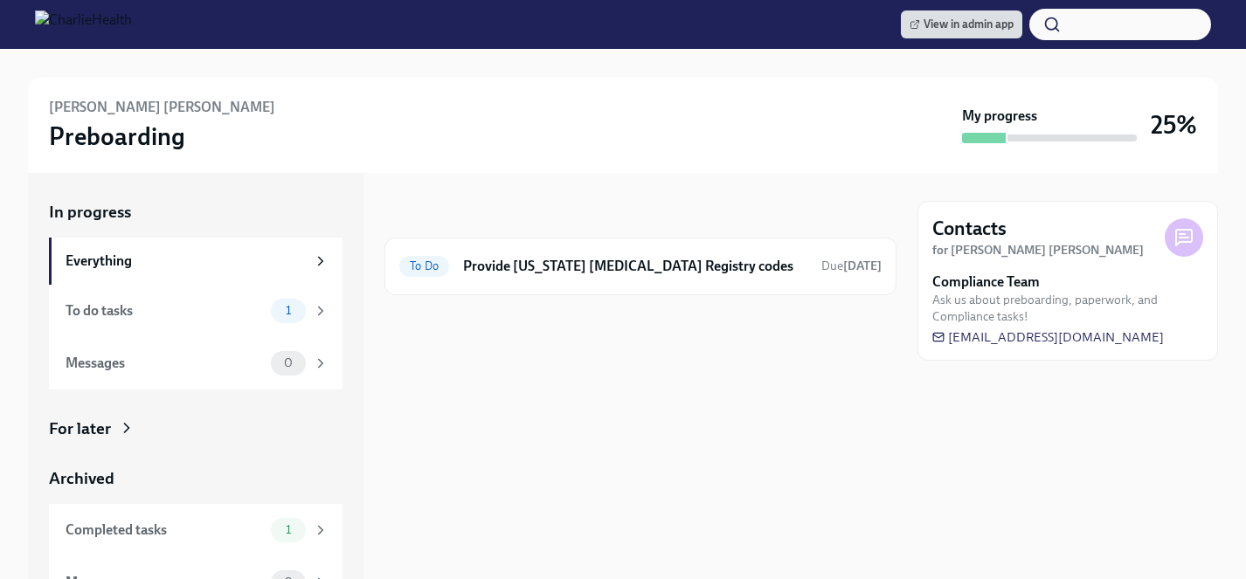
click at [103, 427] on div "For later" at bounding box center [80, 429] width 62 height 23
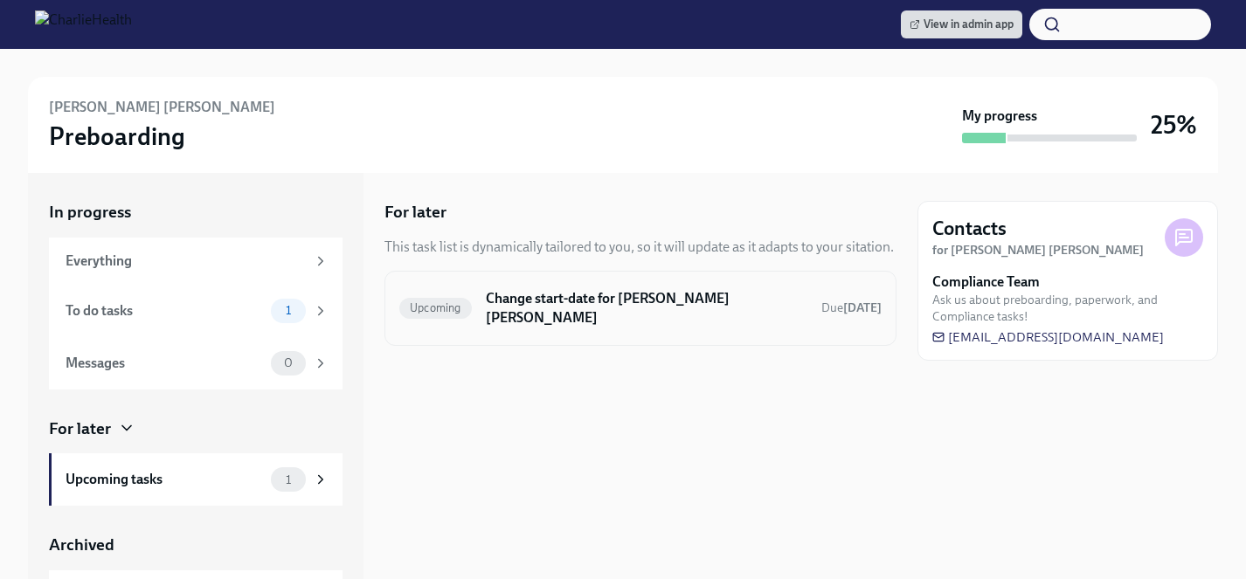
click at [609, 300] on h6 "Change start-date for Claudia Molina Camerota" at bounding box center [647, 308] width 322 height 38
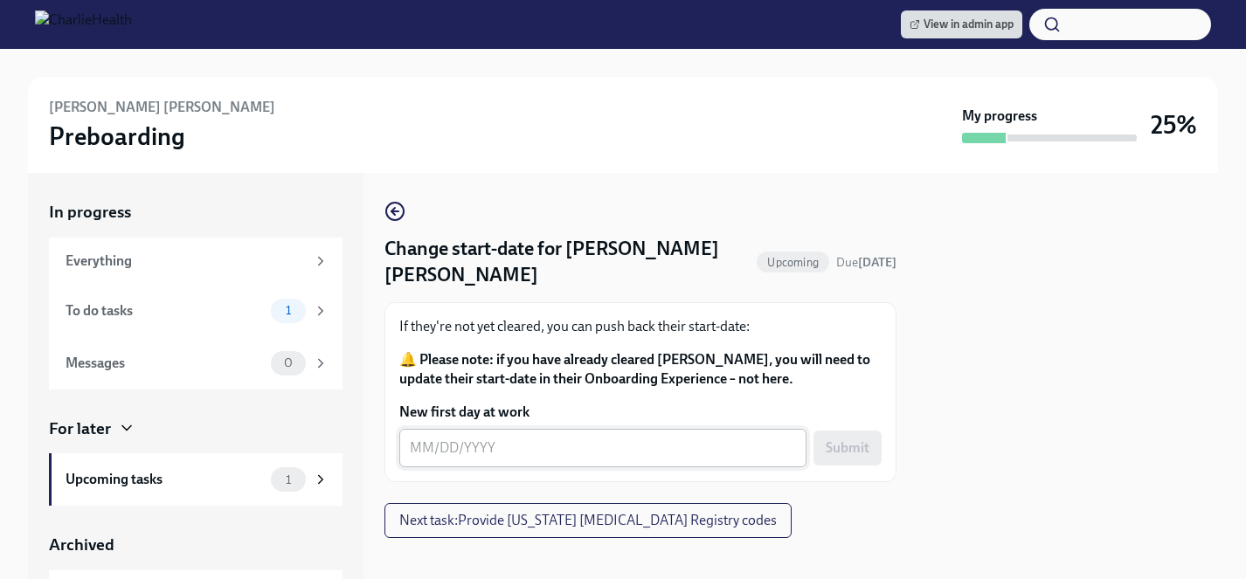
click at [563, 448] on textarea "New first day at work" at bounding box center [603, 448] width 386 height 21
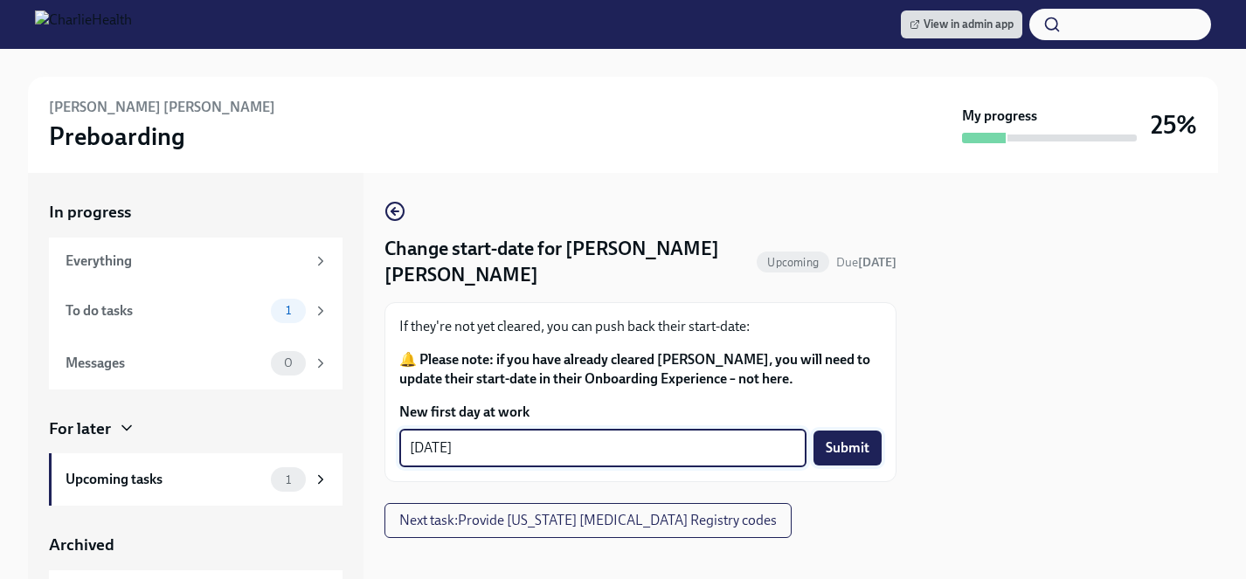
type textarea "[DATE]"
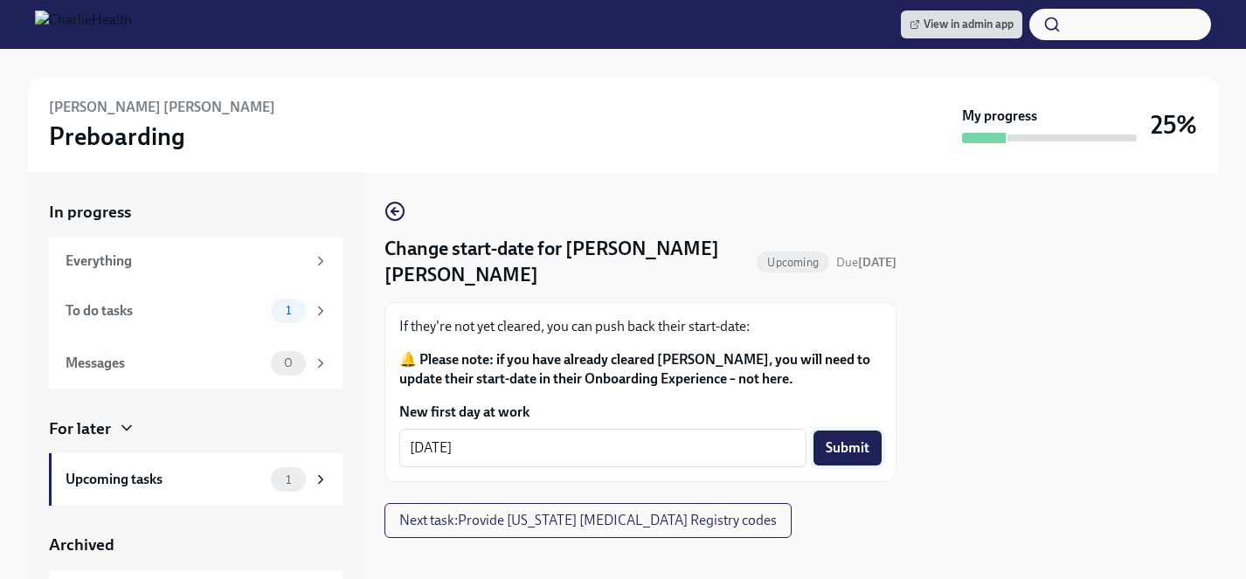
click at [848, 442] on span "Submit" at bounding box center [848, 447] width 44 height 17
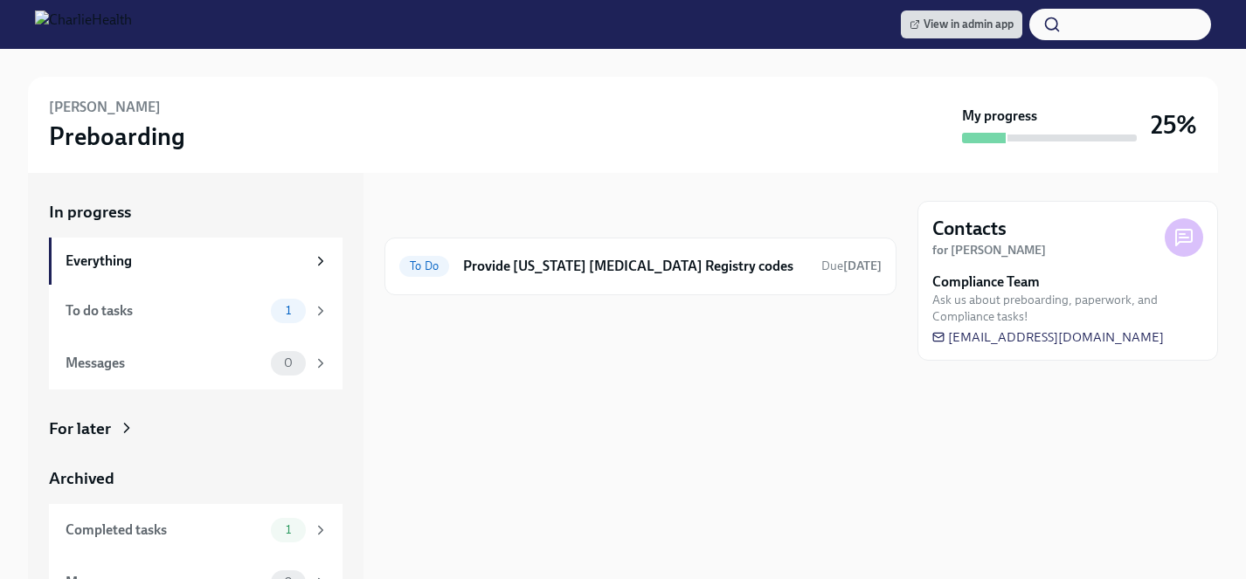
click at [88, 424] on div "For later" at bounding box center [80, 429] width 62 height 23
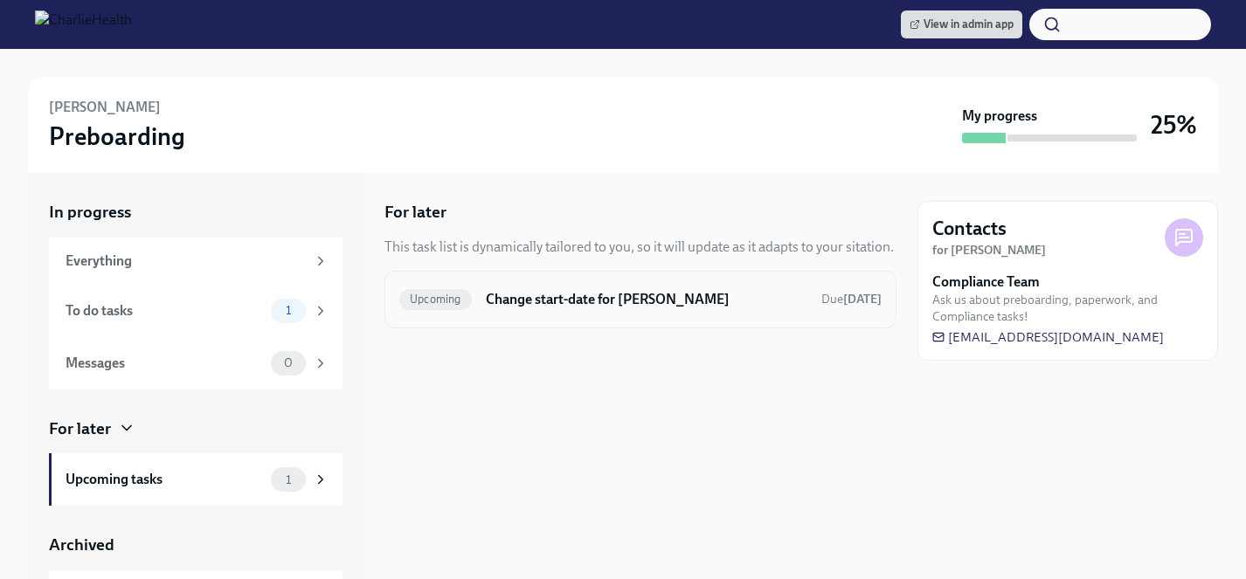
click at [616, 298] on h6 "Change start-date for [PERSON_NAME]" at bounding box center [647, 299] width 322 height 19
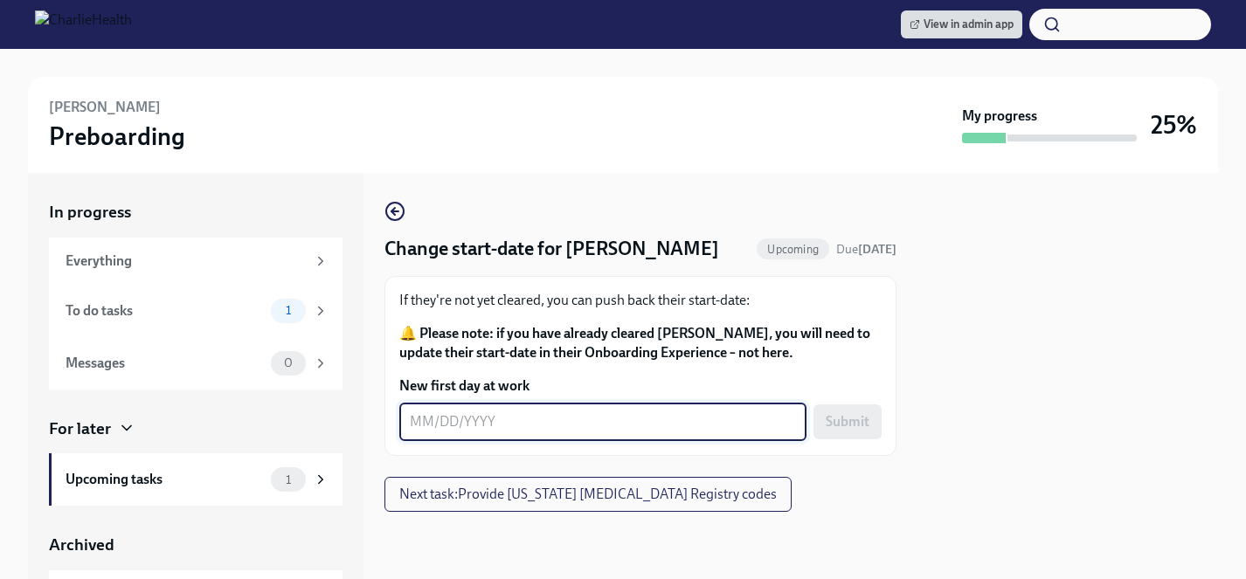
click at [572, 429] on textarea "New first day at work" at bounding box center [603, 422] width 386 height 21
type textarea "[DATE]"
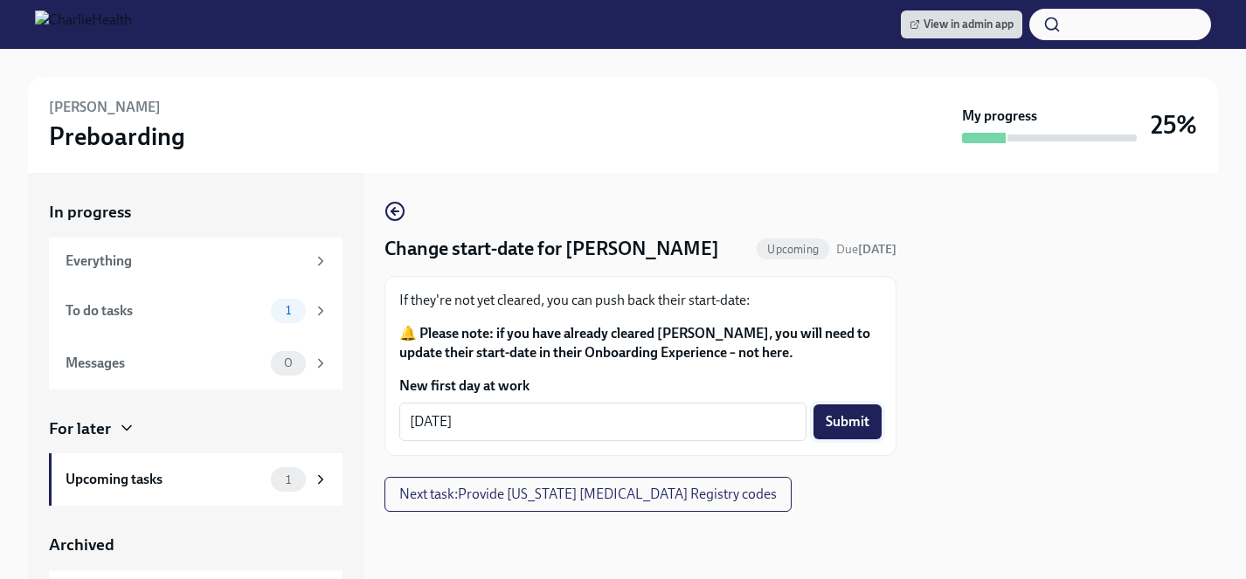
click at [872, 423] on button "Submit" at bounding box center [847, 422] width 68 height 35
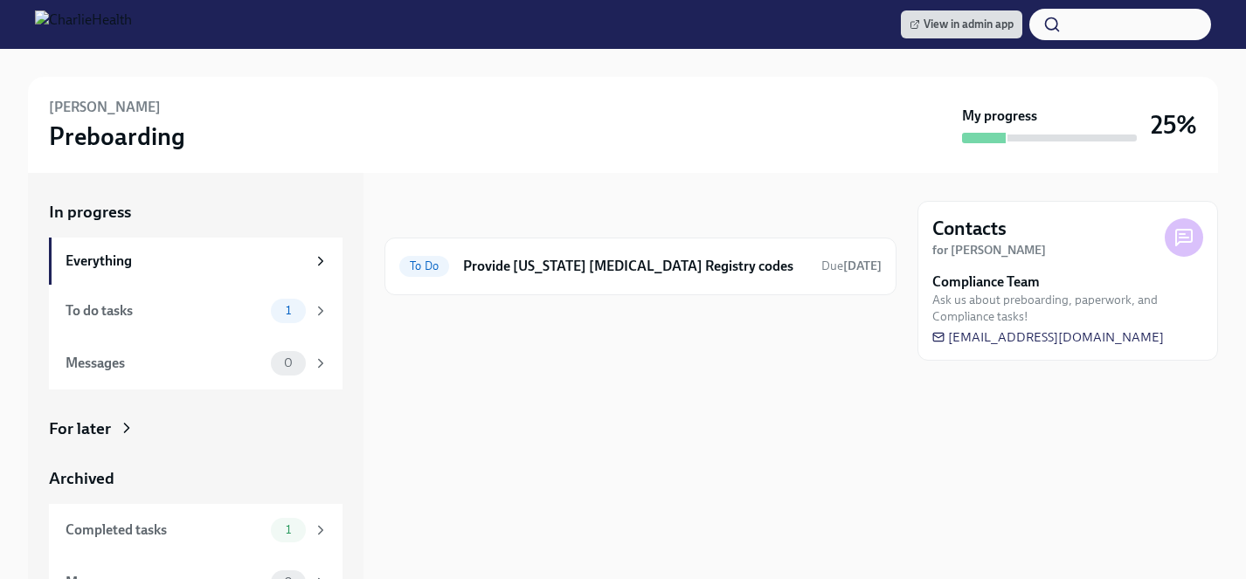
click at [118, 434] on icon at bounding box center [126, 427] width 17 height 17
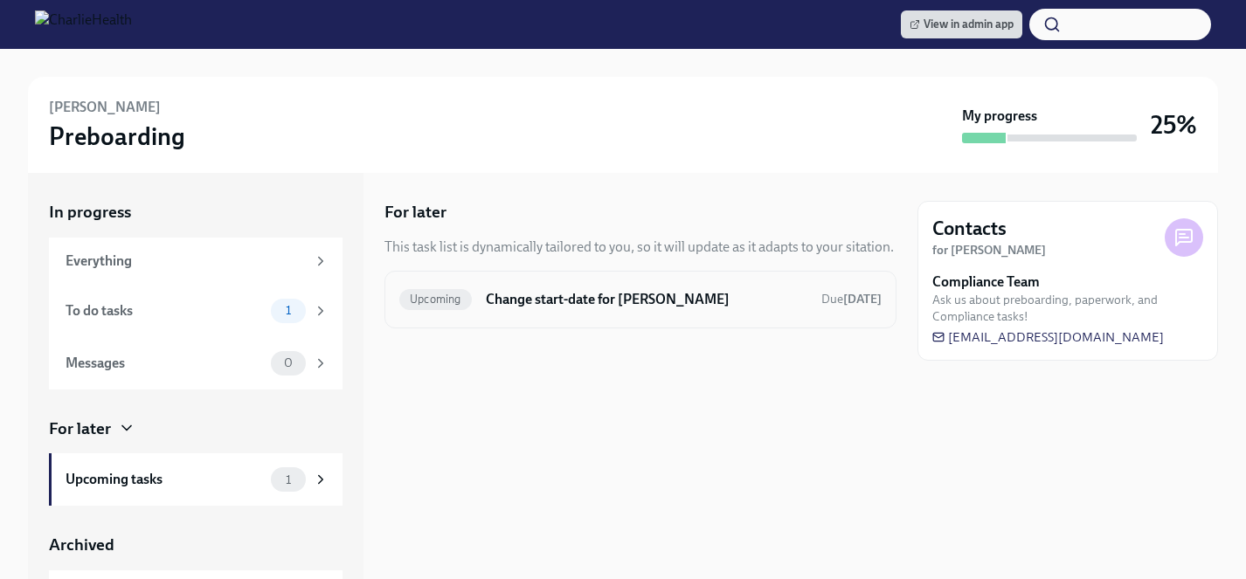
click at [605, 303] on h6 "Change start-date for Tyler Anderson" at bounding box center [647, 299] width 322 height 19
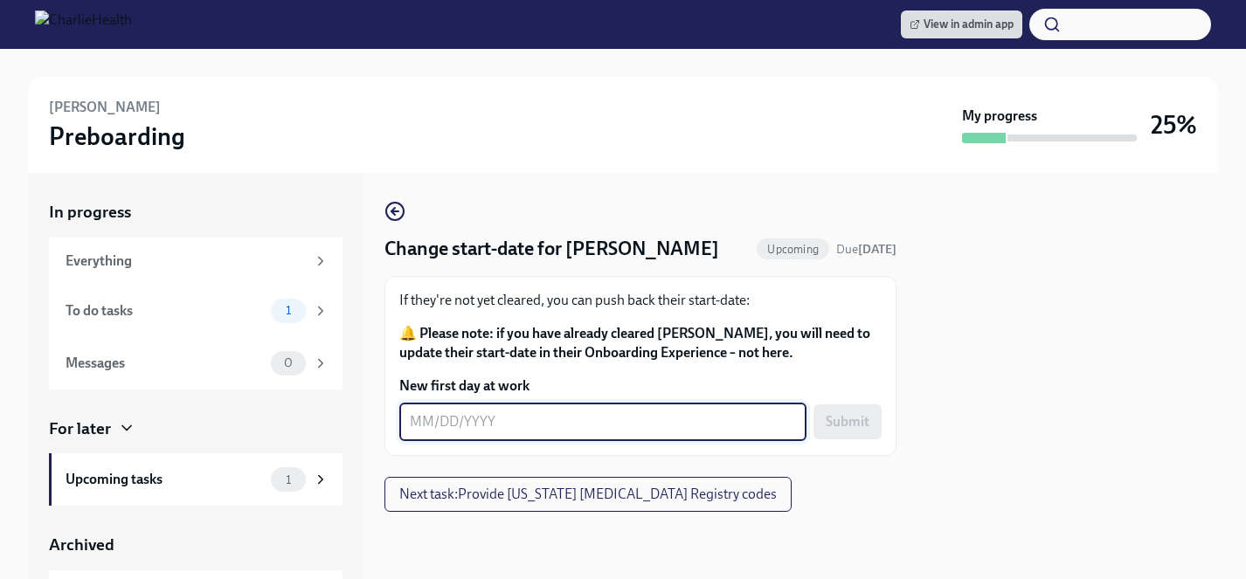
click at [596, 429] on textarea "New first day at work" at bounding box center [603, 422] width 386 height 21
type textarea "09/08/2025"
click at [847, 415] on span "Submit" at bounding box center [848, 421] width 44 height 17
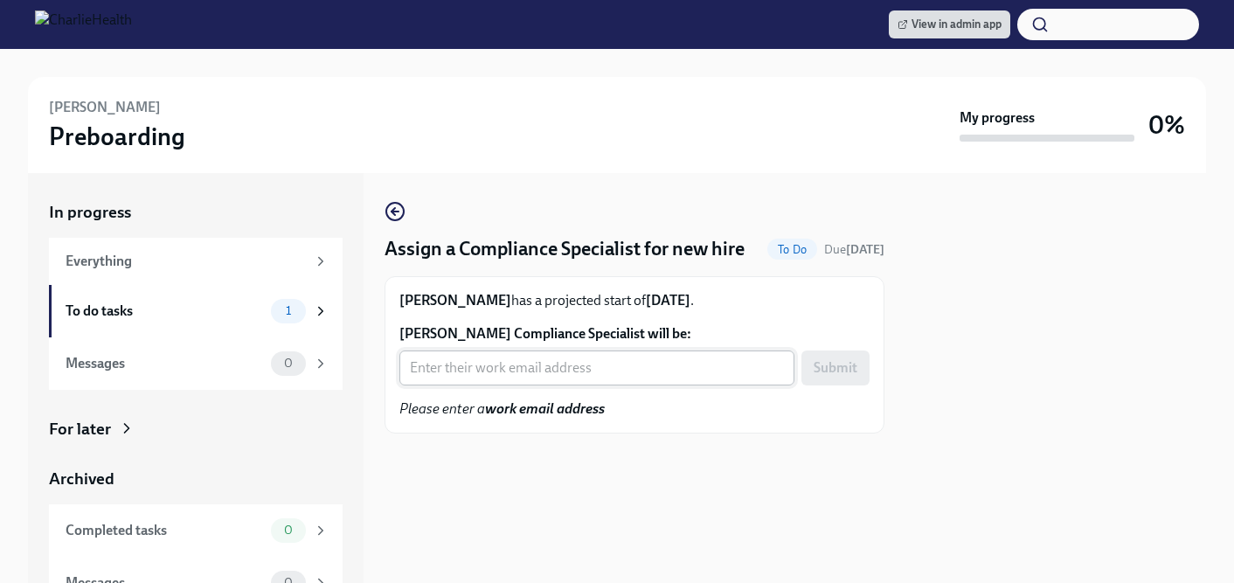
click at [460, 385] on input "[PERSON_NAME] Compliance Specialist will be:" at bounding box center [596, 367] width 395 height 35
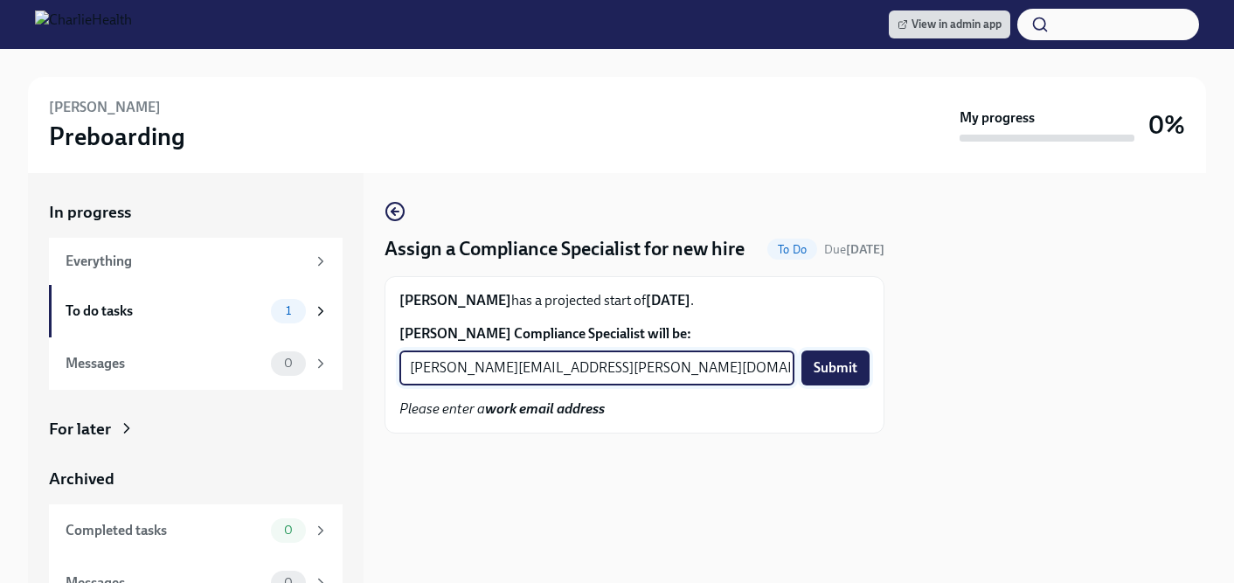
type input "[PERSON_NAME][EMAIL_ADDRESS][PERSON_NAME][DOMAIN_NAME]"
click at [836, 377] on span "Submit" at bounding box center [835, 367] width 44 height 17
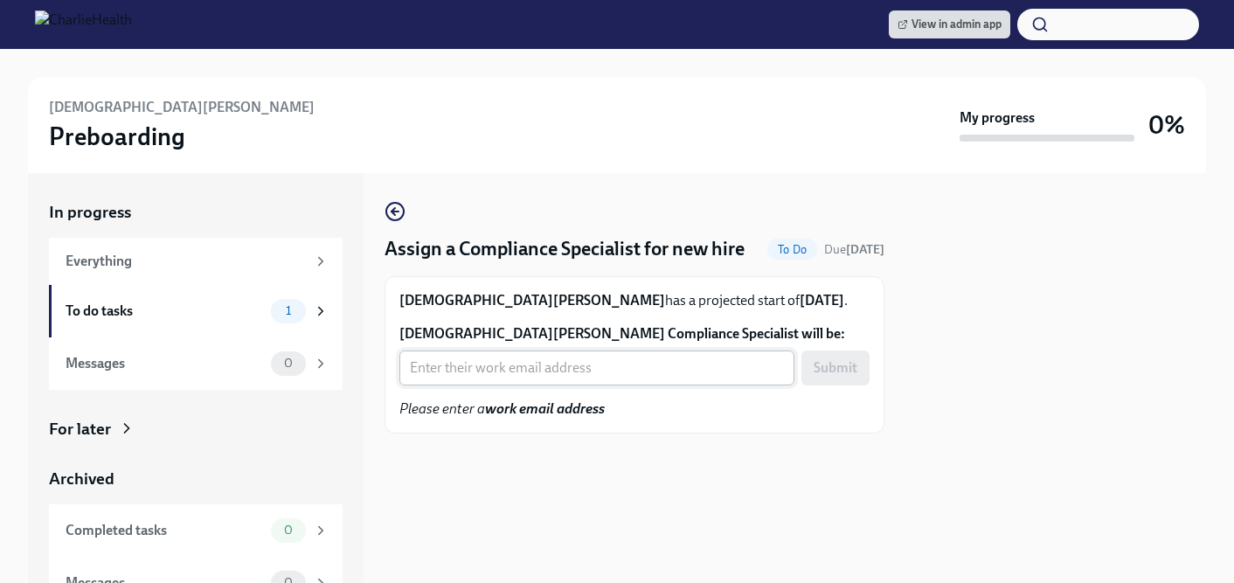
click at [509, 385] on input "[DEMOGRAPHIC_DATA][PERSON_NAME] Compliance Specialist will be:" at bounding box center [596, 367] width 395 height 35
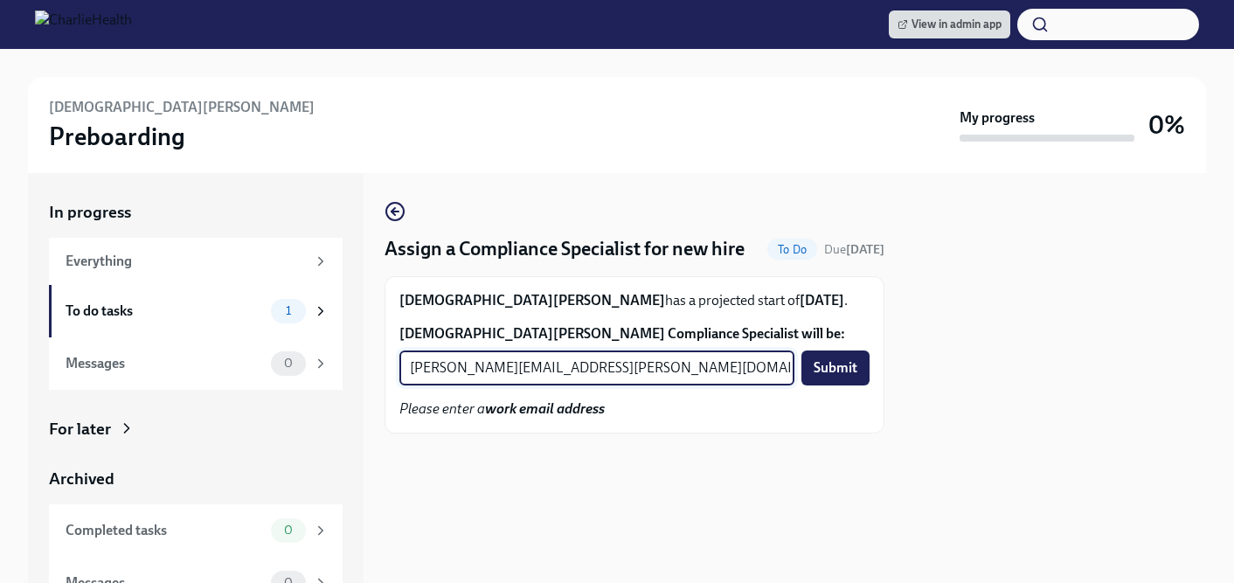
drag, startPoint x: 501, startPoint y: 394, endPoint x: 452, endPoint y: 396, distance: 49.0
click at [452, 385] on input "[PERSON_NAME][EMAIL_ADDRESS][PERSON_NAME][DOMAIN_NAME]" at bounding box center [596, 367] width 395 height 35
type input "jessica.barrett@charliehealth.com"
click at [838, 377] on span "Submit" at bounding box center [835, 367] width 44 height 17
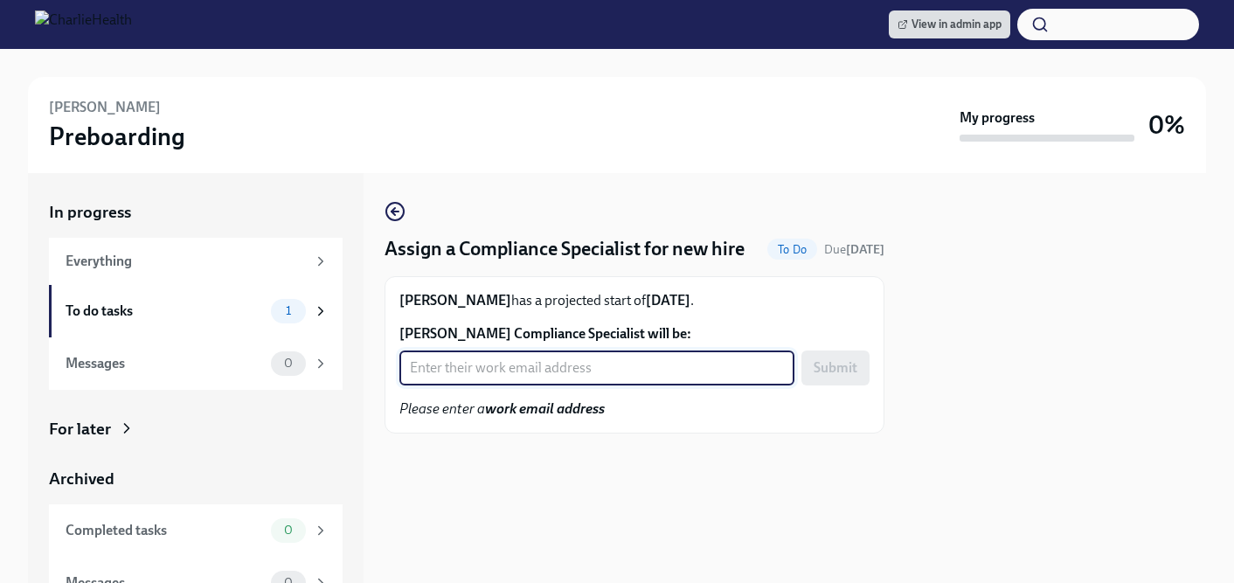
click at [543, 385] on input "Juliana Morris's Compliance Specialist will be:" at bounding box center [596, 367] width 395 height 35
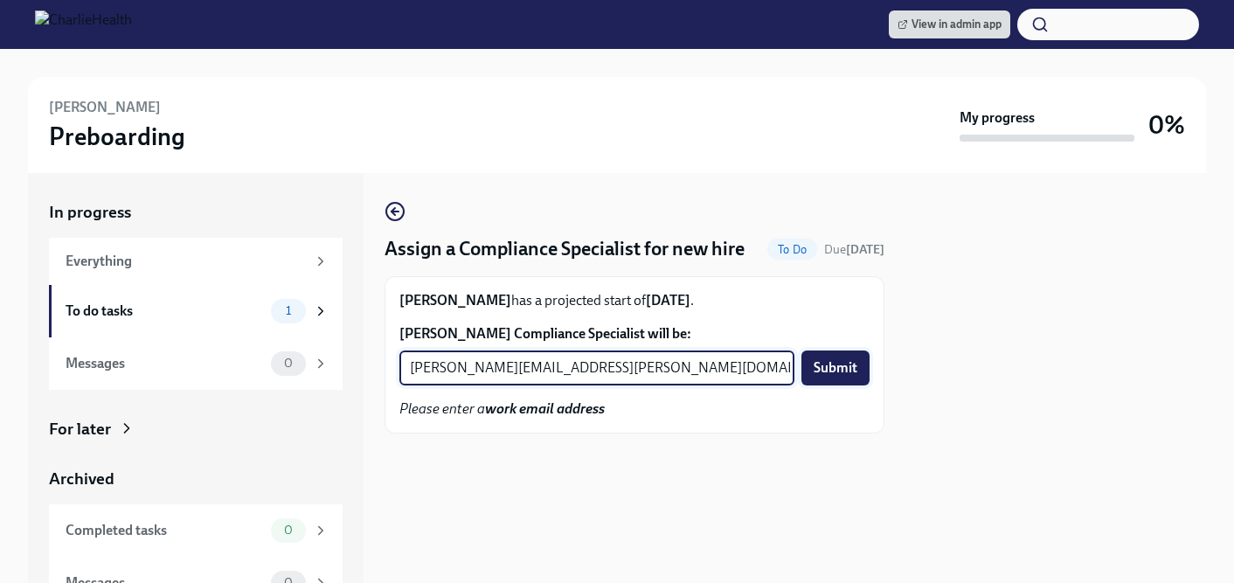
type input "kristy.johnson@charliehealth.com"
click at [817, 377] on span "Submit" at bounding box center [835, 367] width 44 height 17
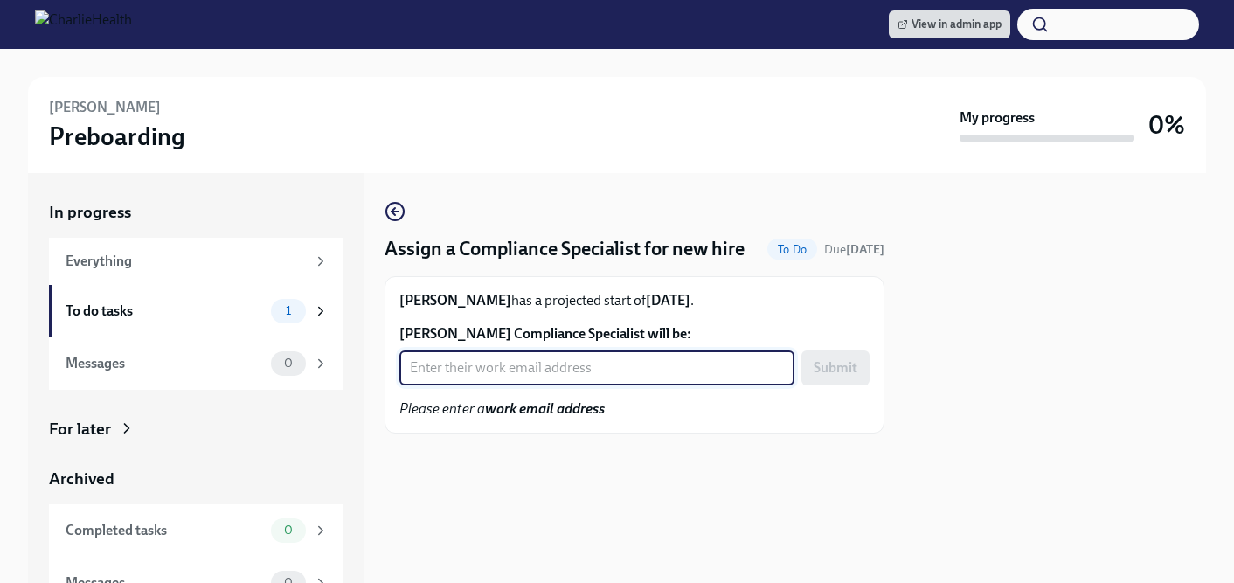
click at [486, 385] on input "Nateya Harris's Compliance Specialist will be:" at bounding box center [596, 367] width 395 height 35
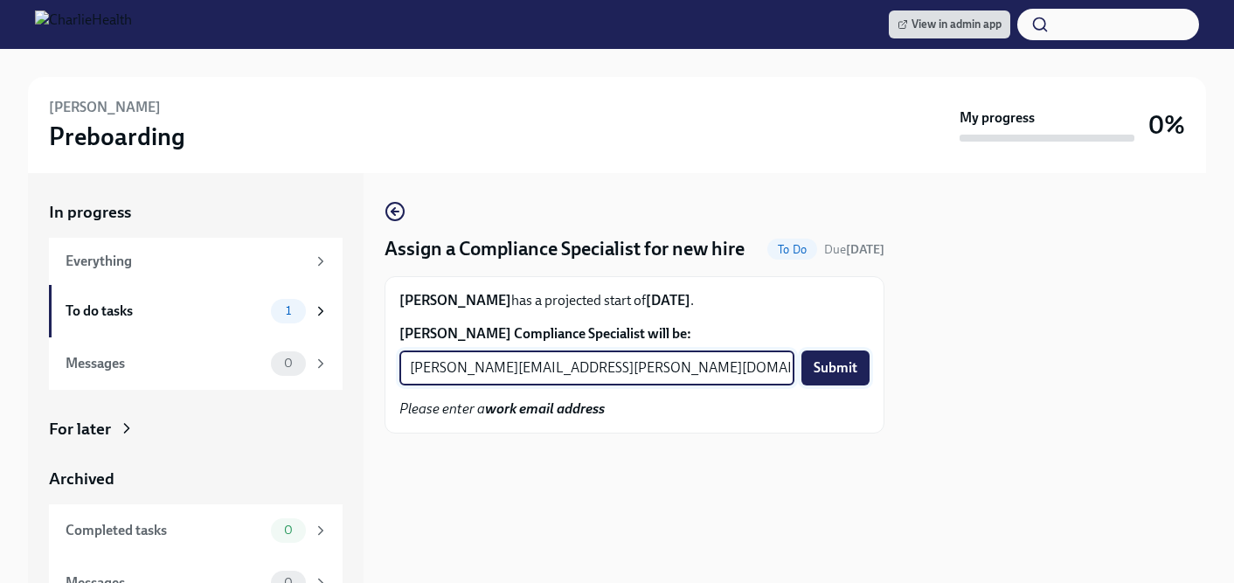
type input "tyler.pieper@charliehealth.com"
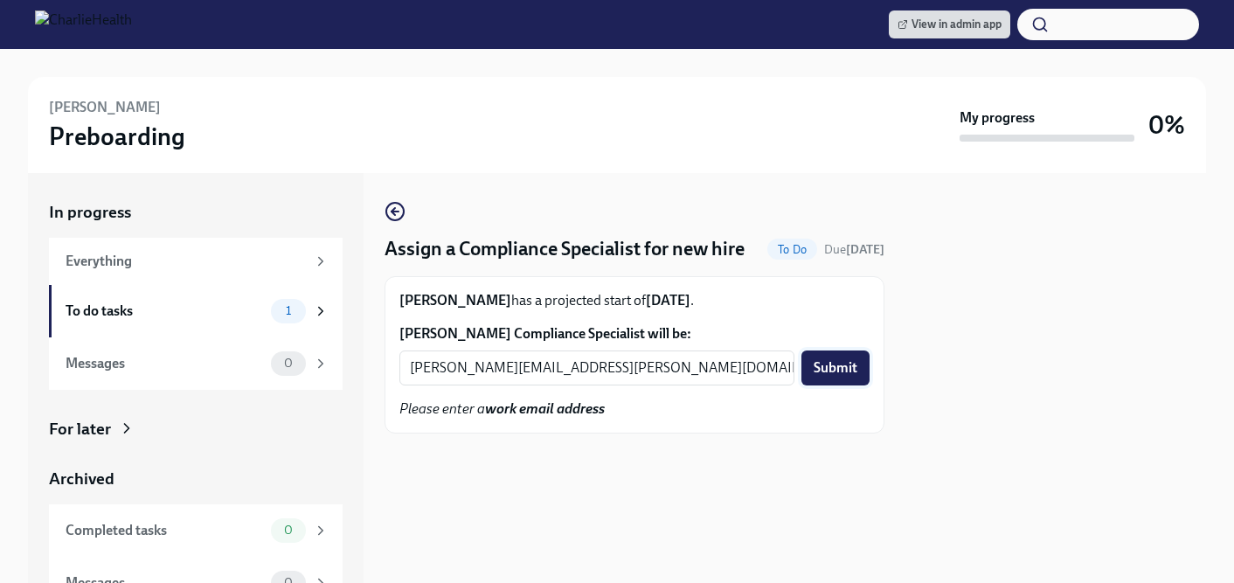
click at [842, 377] on span "Submit" at bounding box center [835, 367] width 44 height 17
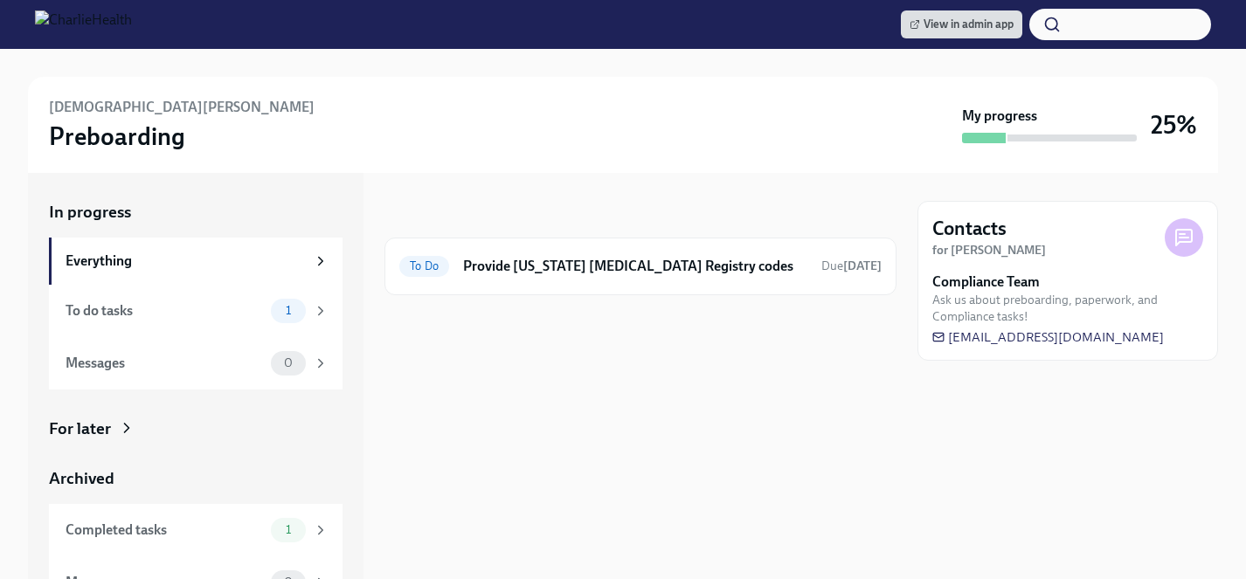
click at [121, 423] on icon at bounding box center [126, 427] width 17 height 17
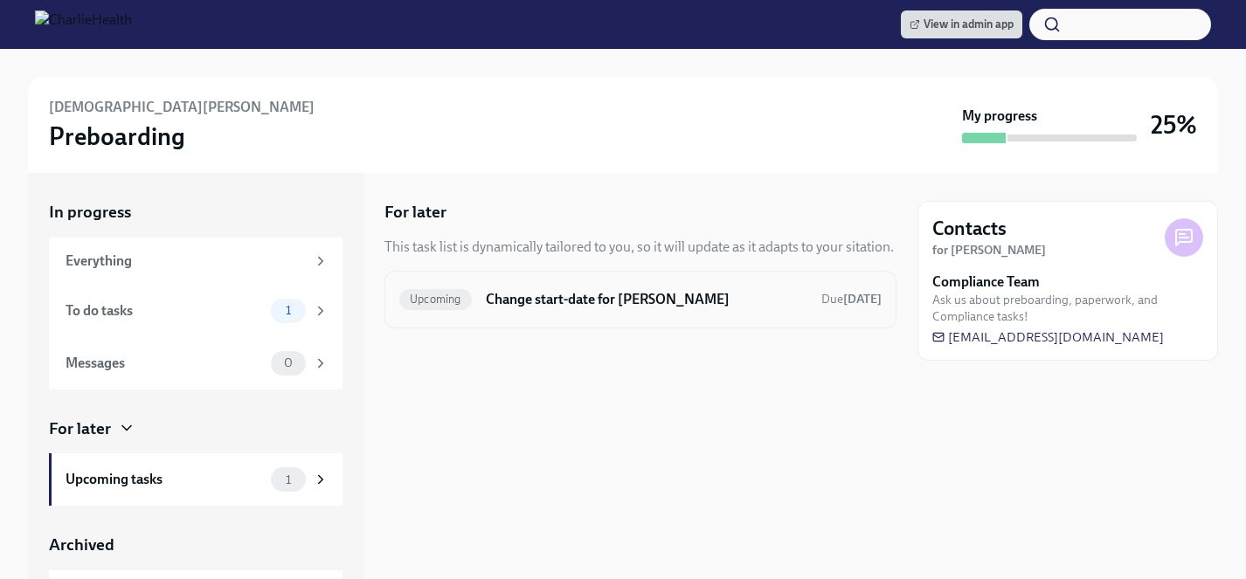
click at [585, 310] on div "Upcoming Change start-date for [PERSON_NAME] Due [DATE]" at bounding box center [640, 300] width 482 height 28
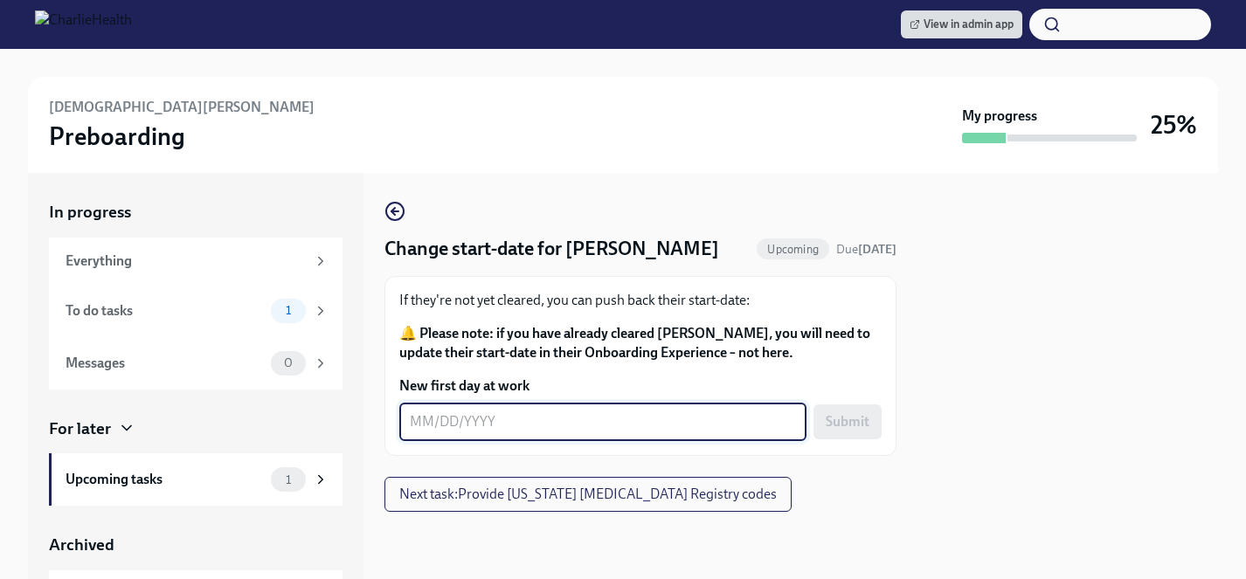
click at [559, 428] on textarea "New first day at work" at bounding box center [603, 422] width 386 height 21
type textarea "[DATE]"
click at [841, 425] on span "Submit" at bounding box center [848, 421] width 44 height 17
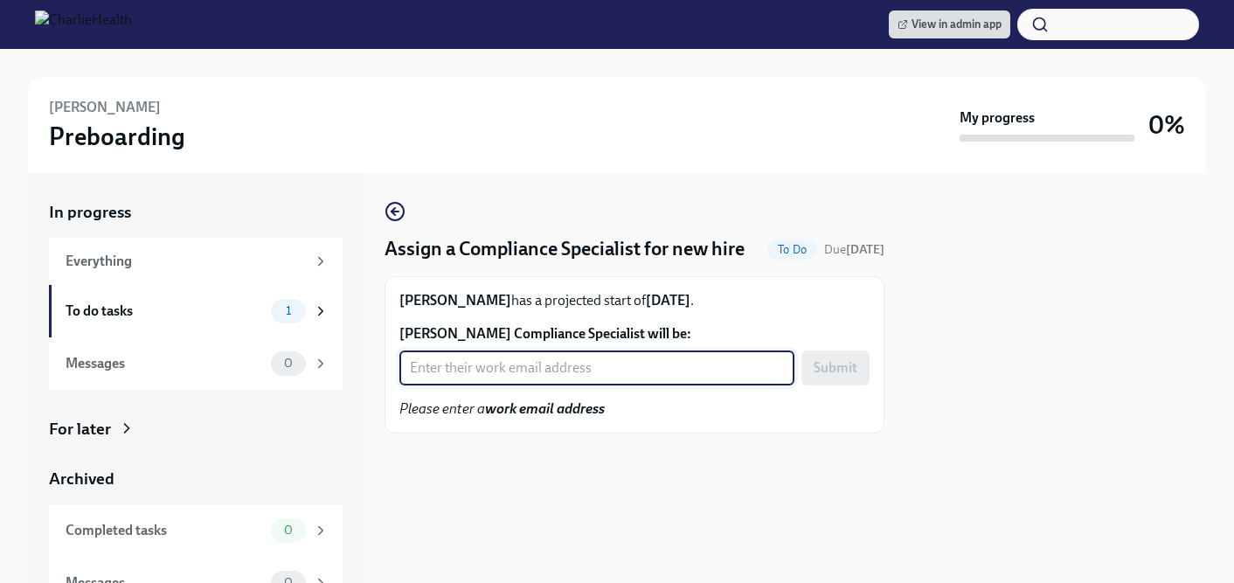
click at [516, 385] on input "Sheri Wade's Compliance Specialist will be:" at bounding box center [596, 367] width 395 height 35
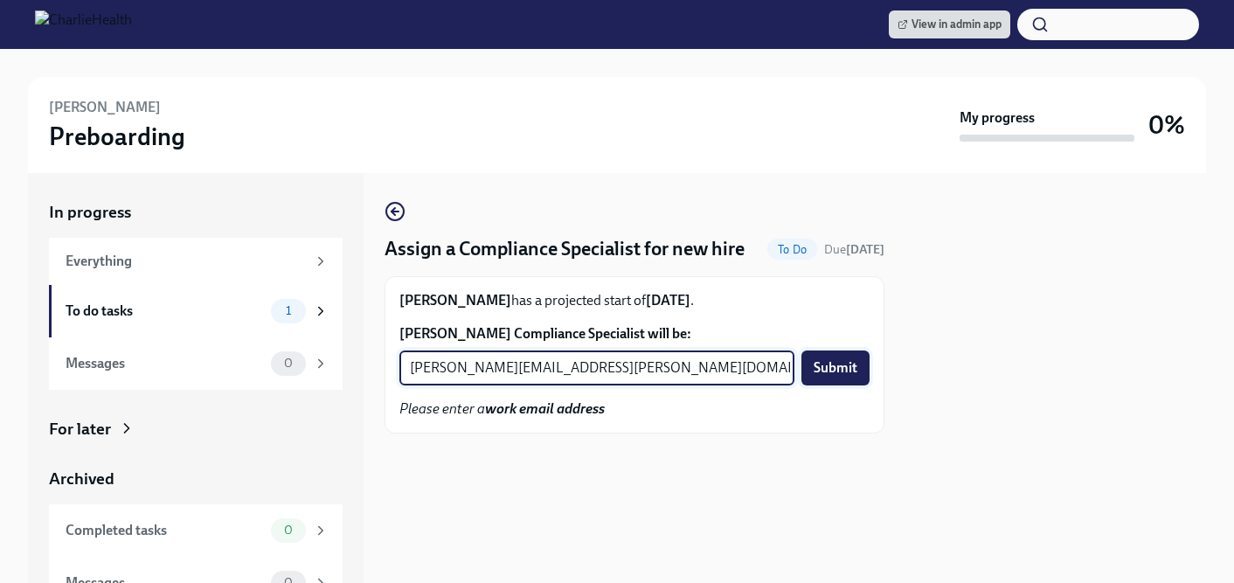
type input "chelsey.mendoza@charliehealth.com"
click at [844, 377] on span "Submit" at bounding box center [835, 367] width 44 height 17
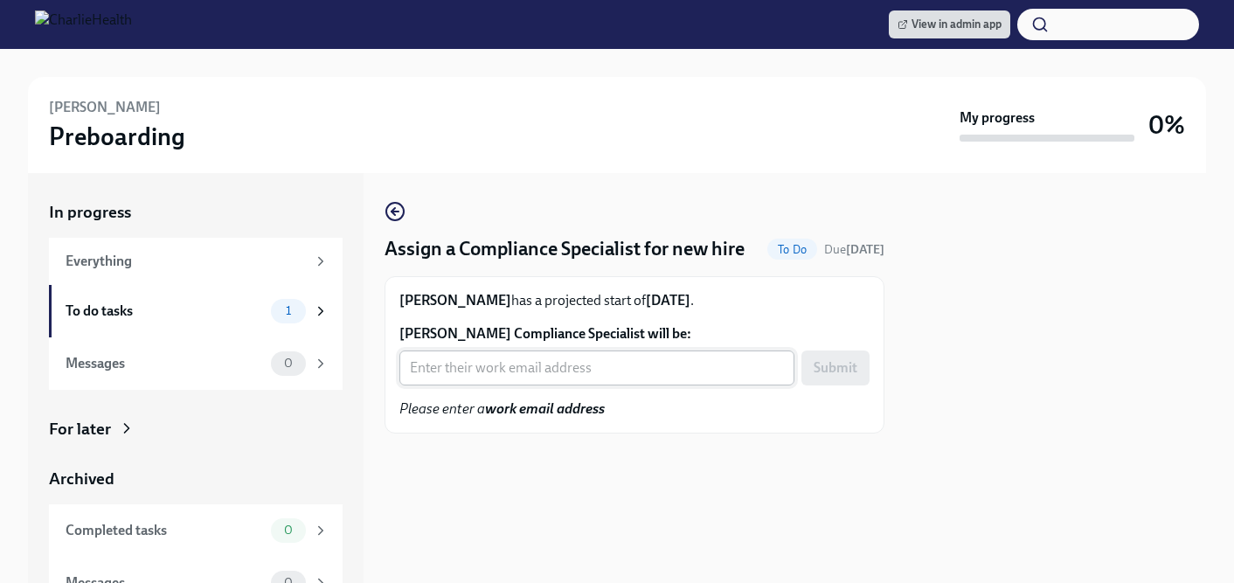
click at [474, 385] on input "[PERSON_NAME] Compliance Specialist will be:" at bounding box center [596, 367] width 395 height 35
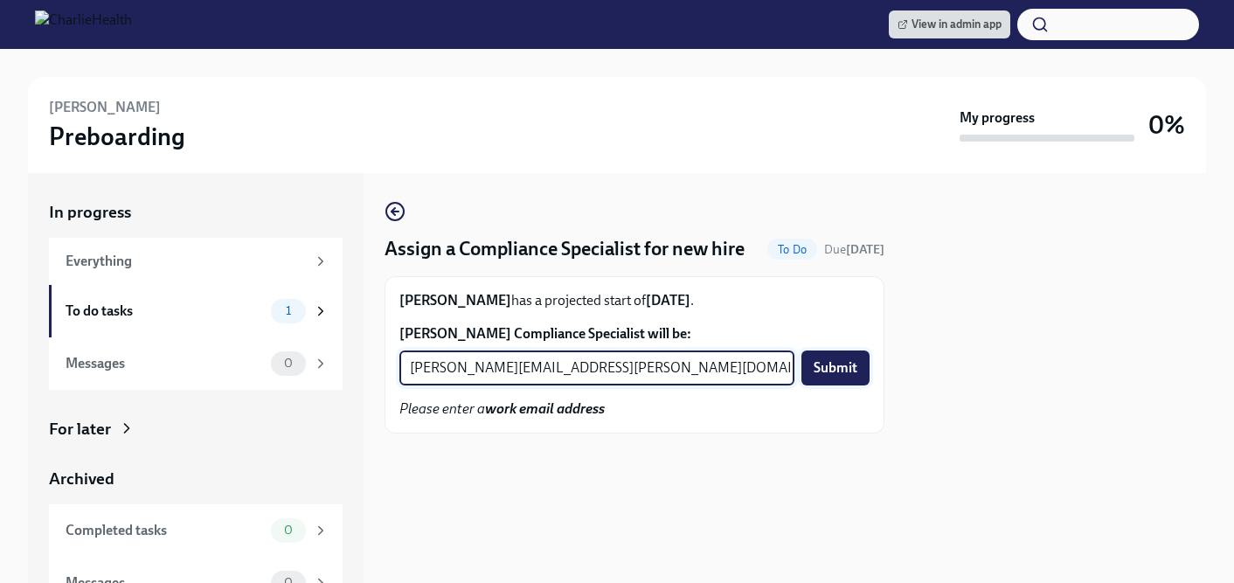
type input "[PERSON_NAME][EMAIL_ADDRESS][PERSON_NAME][DOMAIN_NAME]"
click at [843, 377] on span "Submit" at bounding box center [835, 367] width 44 height 17
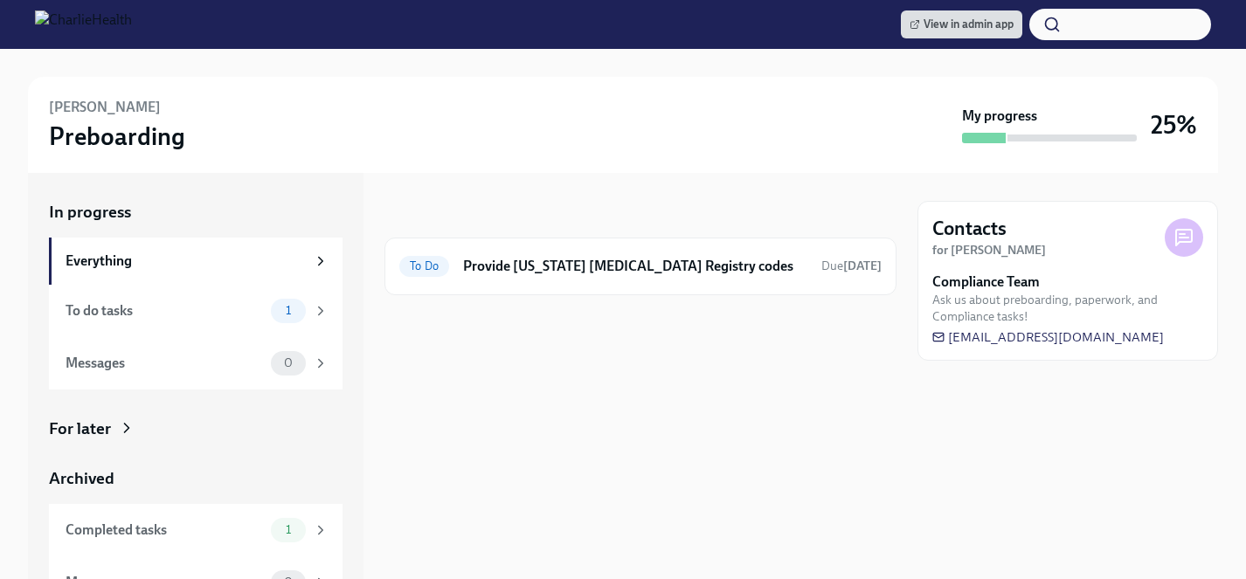
click at [115, 426] on div "For later" at bounding box center [196, 429] width 294 height 23
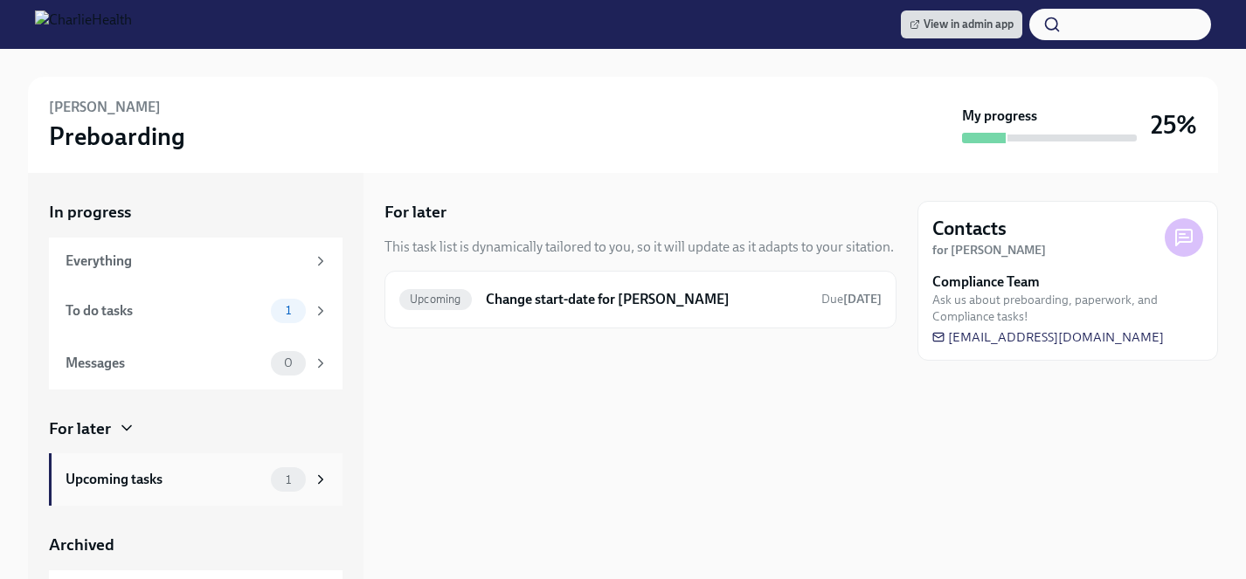
click at [130, 478] on div "Upcoming tasks" at bounding box center [165, 479] width 198 height 19
click at [540, 307] on h6 "Change start-date for Jazelyn Hogg" at bounding box center [647, 299] width 322 height 19
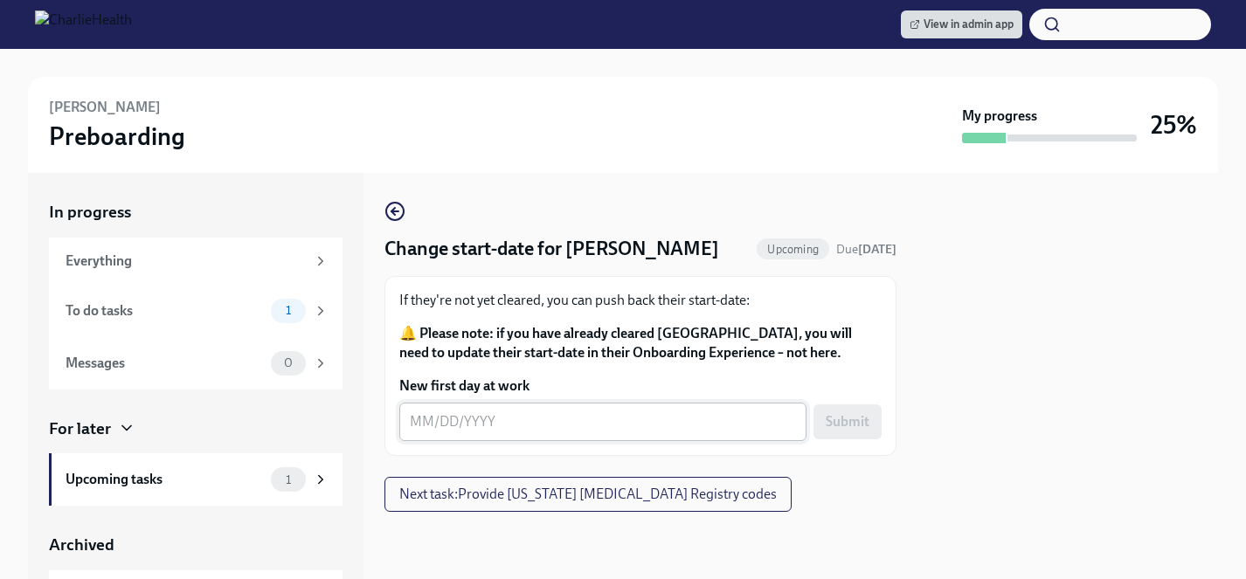
click at [580, 423] on textarea "New first day at work" at bounding box center [603, 422] width 386 height 21
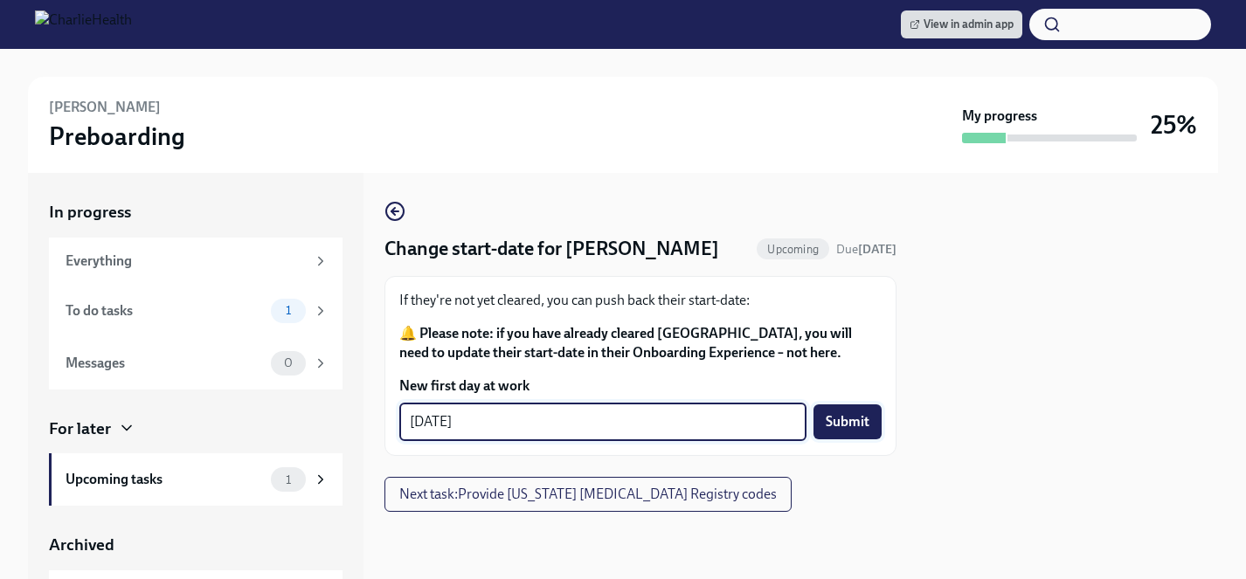
type textarea "[DATE]"
click at [847, 421] on span "Submit" at bounding box center [848, 421] width 44 height 17
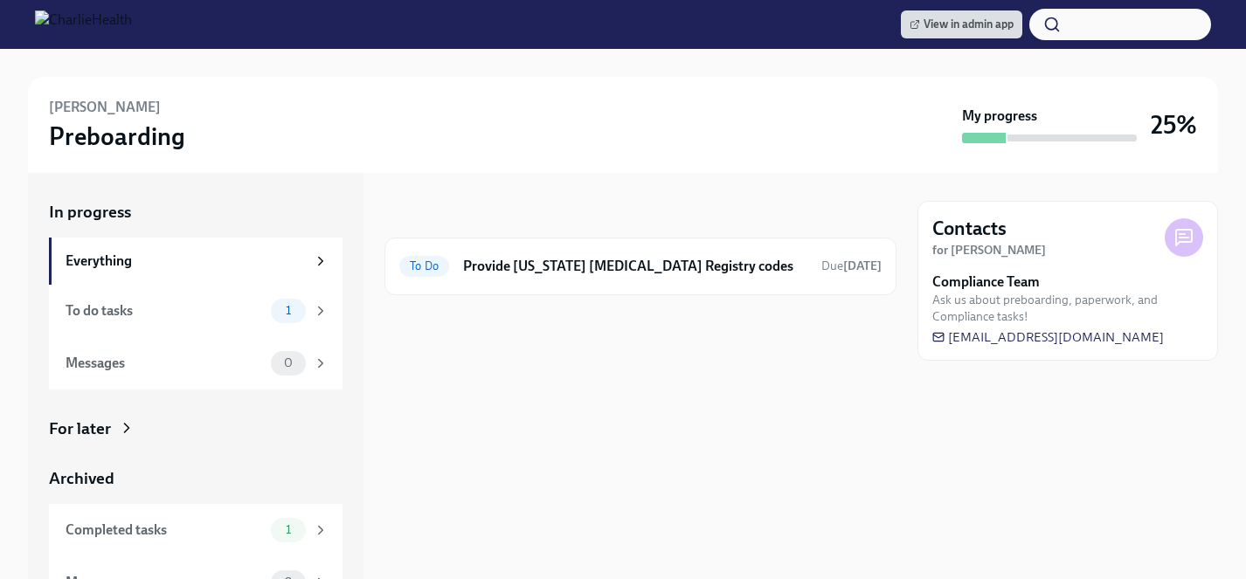
click at [137, 422] on div "For later" at bounding box center [196, 429] width 294 height 23
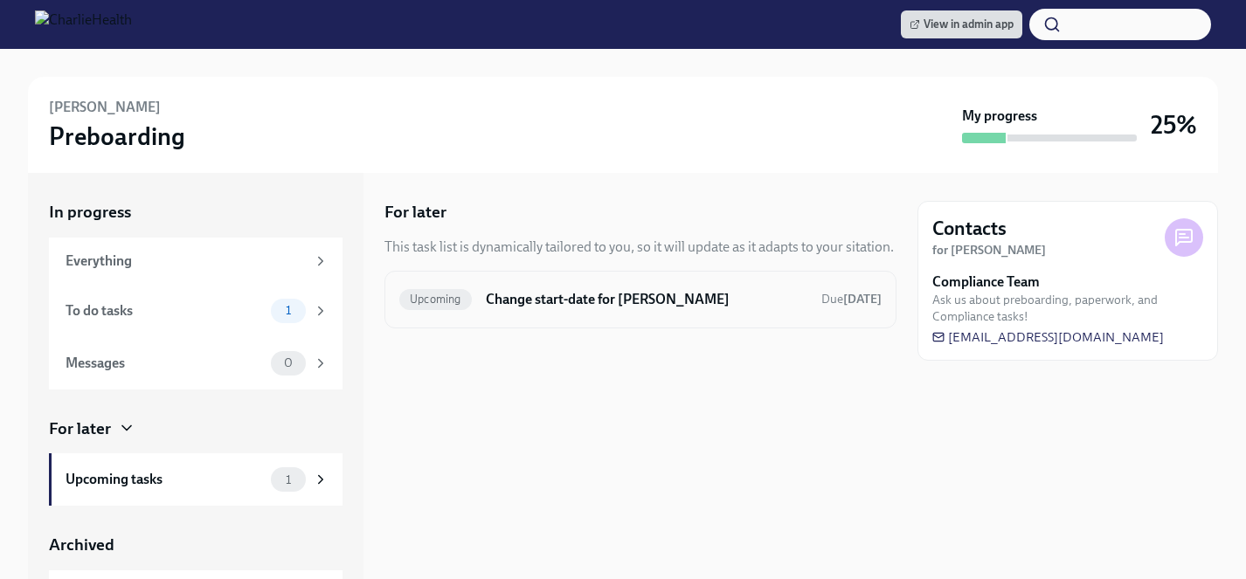
click at [568, 303] on h6 "Change start-date for [PERSON_NAME]" at bounding box center [647, 299] width 322 height 19
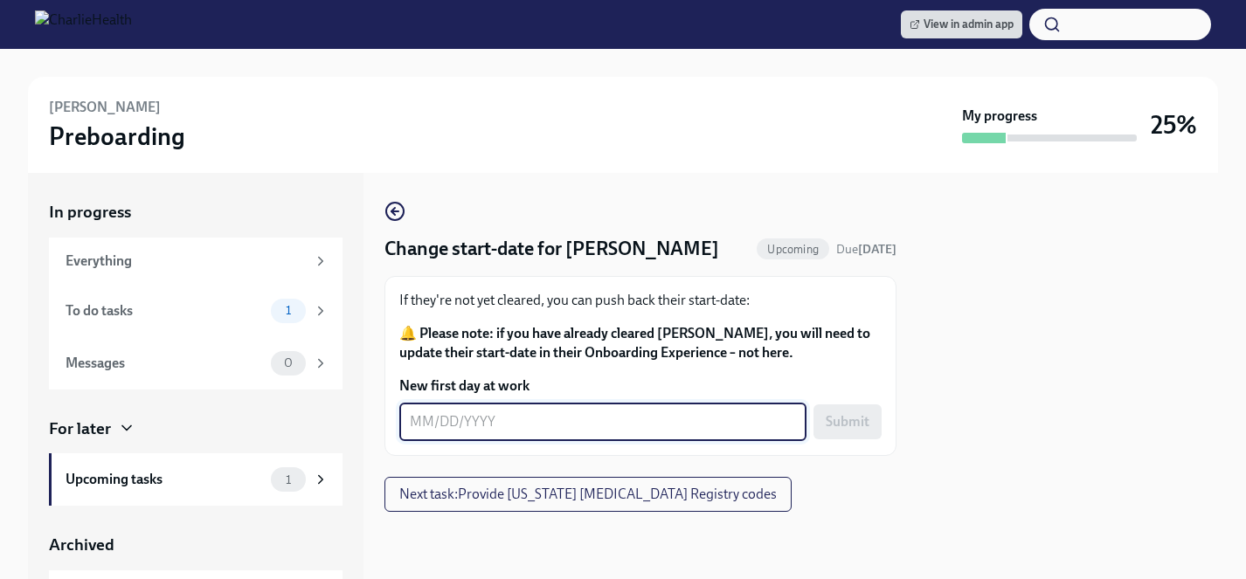
click at [554, 420] on textarea "New first day at work" at bounding box center [603, 422] width 386 height 21
type textarea "[DATE]"
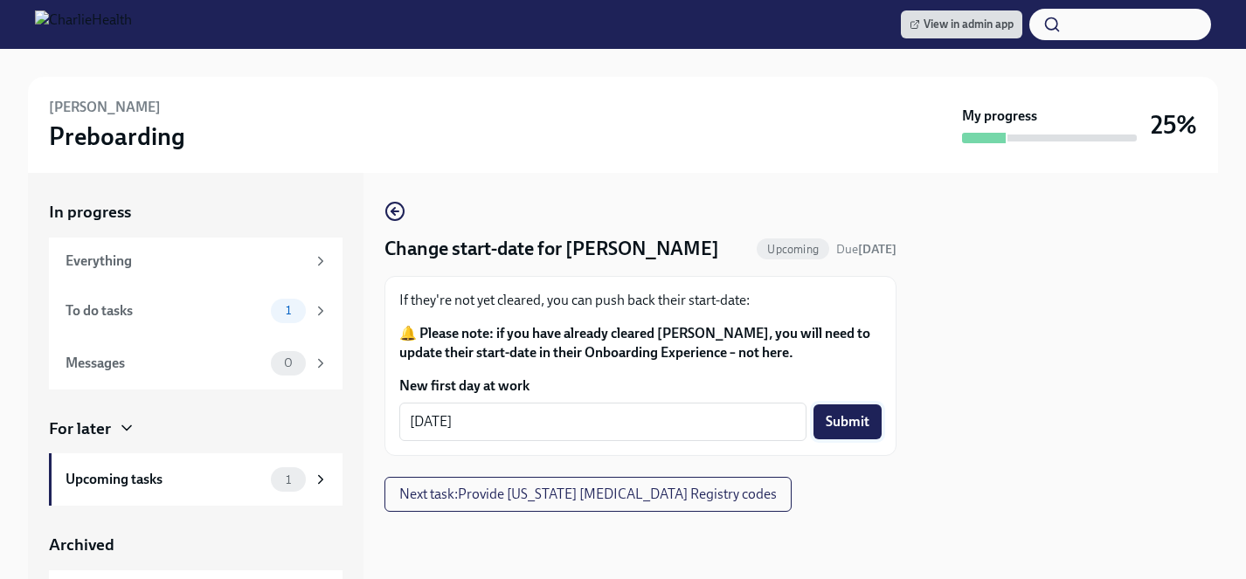
click at [855, 420] on span "Submit" at bounding box center [848, 421] width 44 height 17
